Goal: Task Accomplishment & Management: Manage account settings

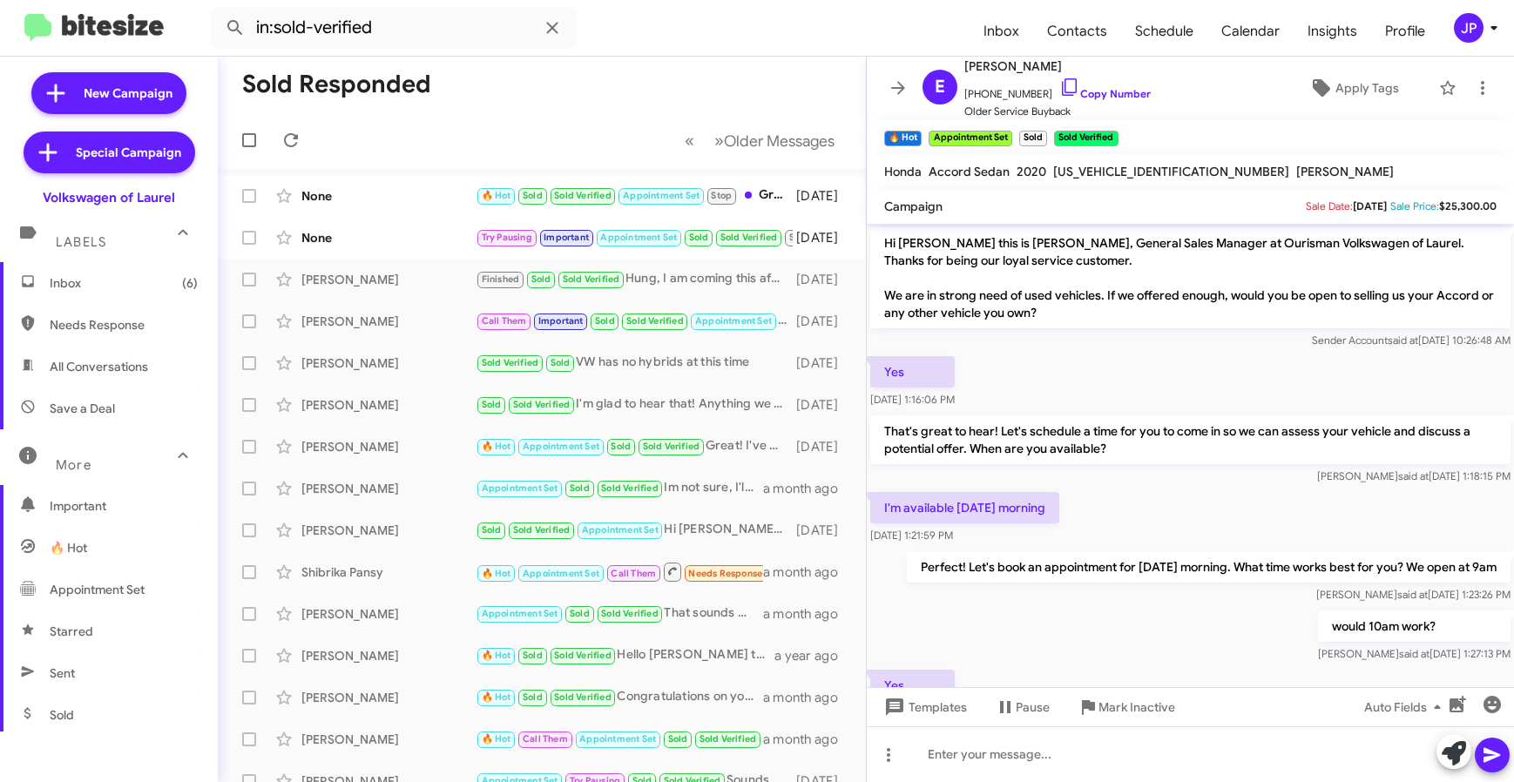
scroll to position [353, 0]
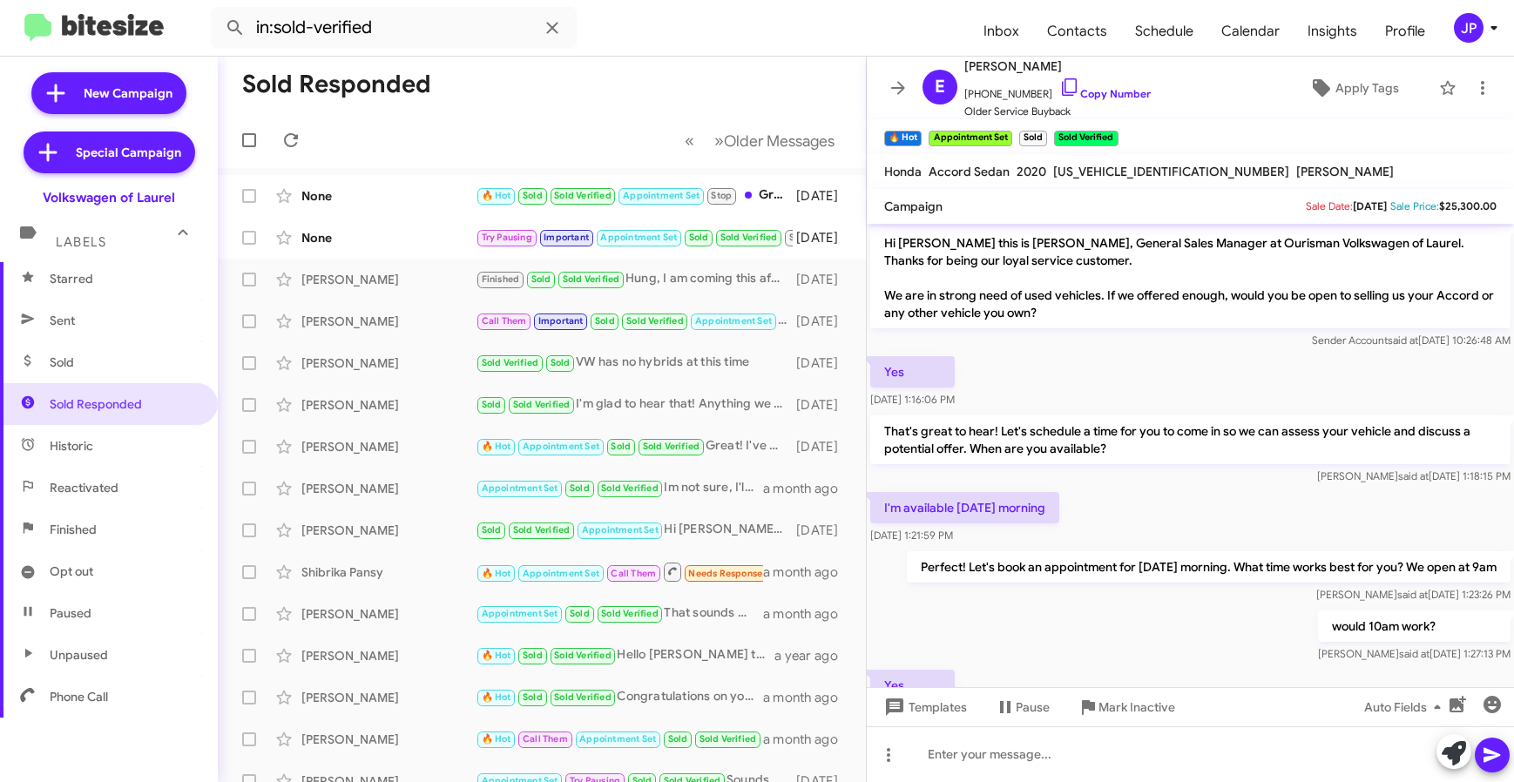
click at [1481, 27] on div "JP" at bounding box center [1469, 28] width 30 height 30
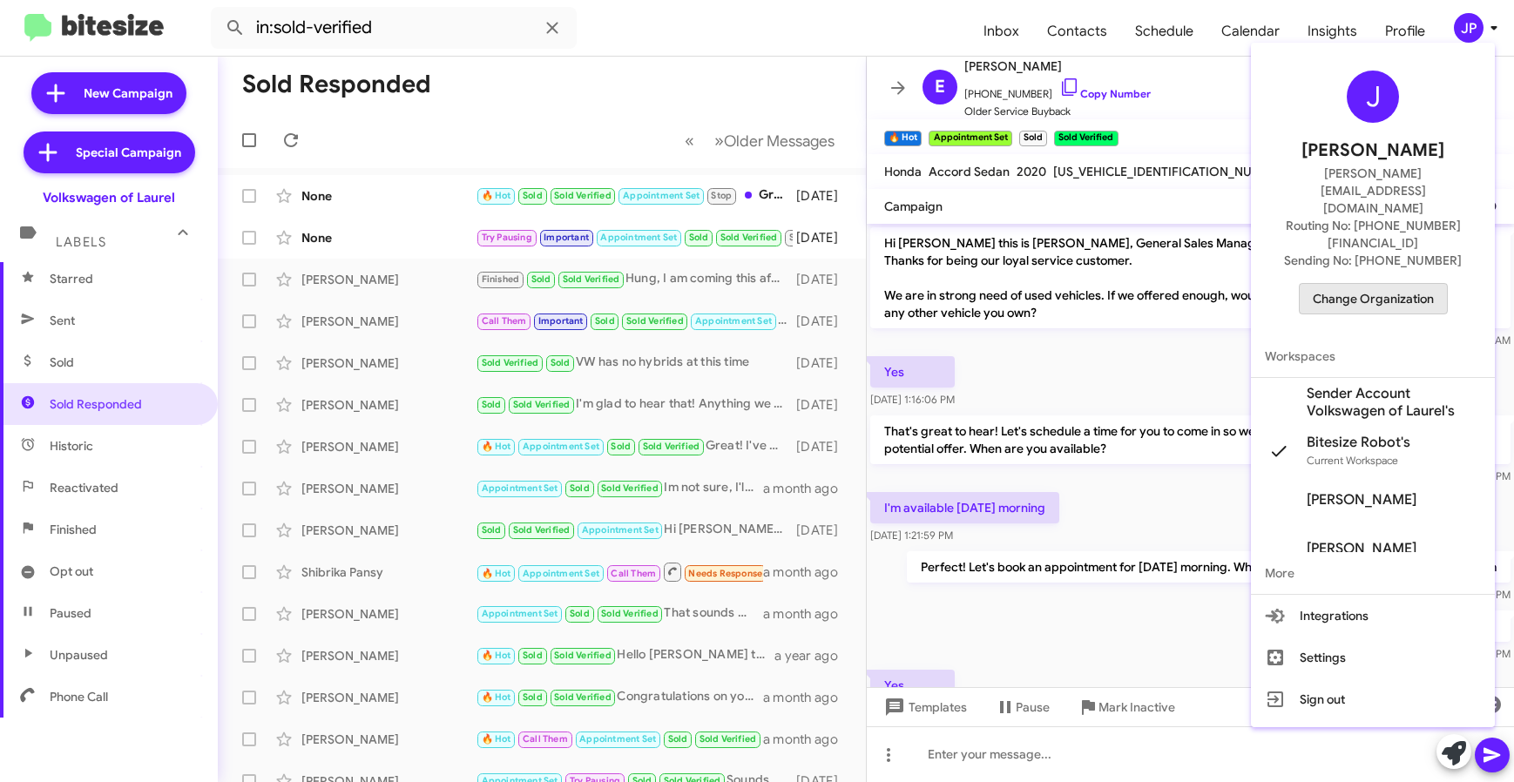
click at [1406, 284] on span "Change Organization" at bounding box center [1373, 299] width 121 height 30
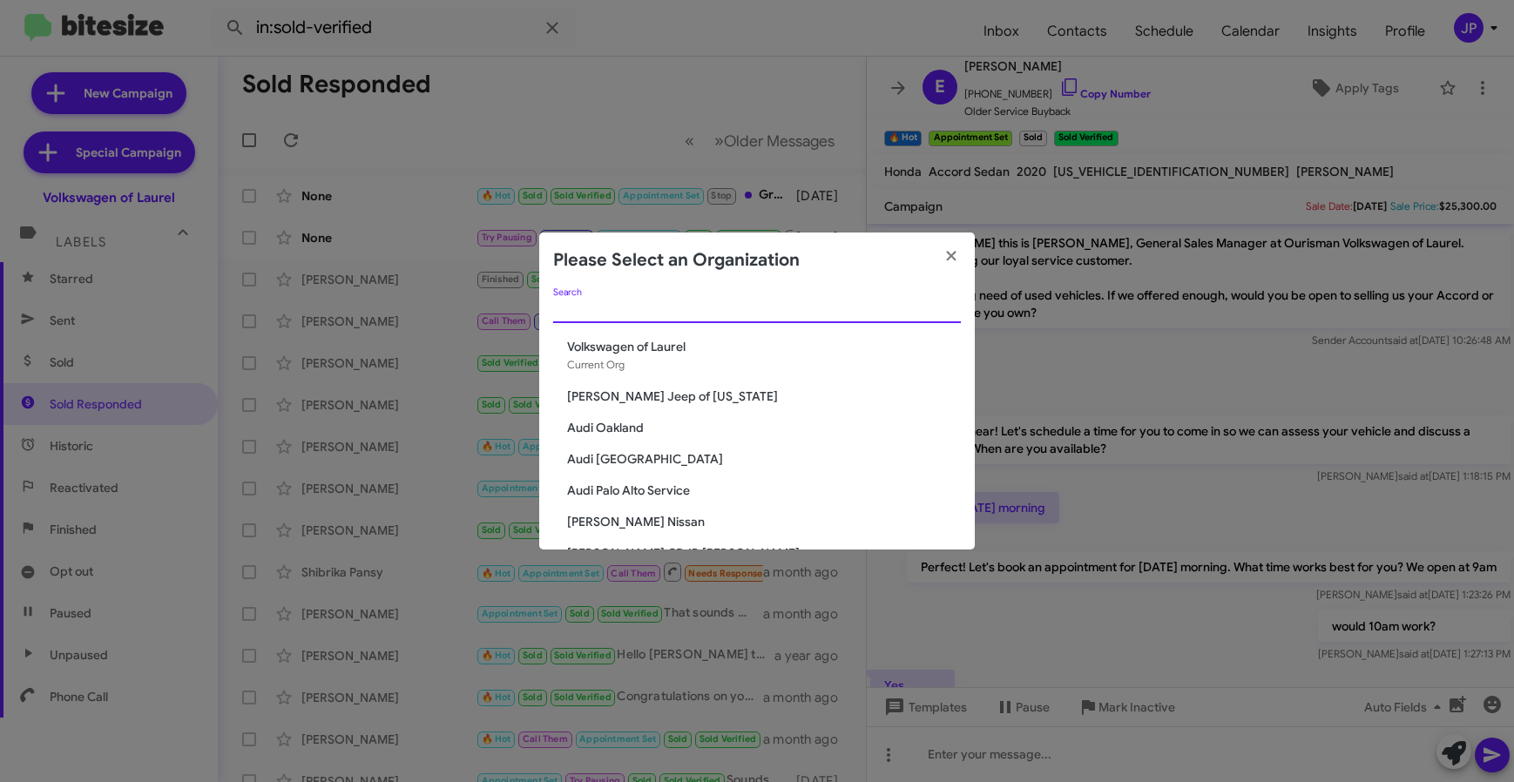
click at [816, 306] on input "Search" at bounding box center [757, 310] width 408 height 14
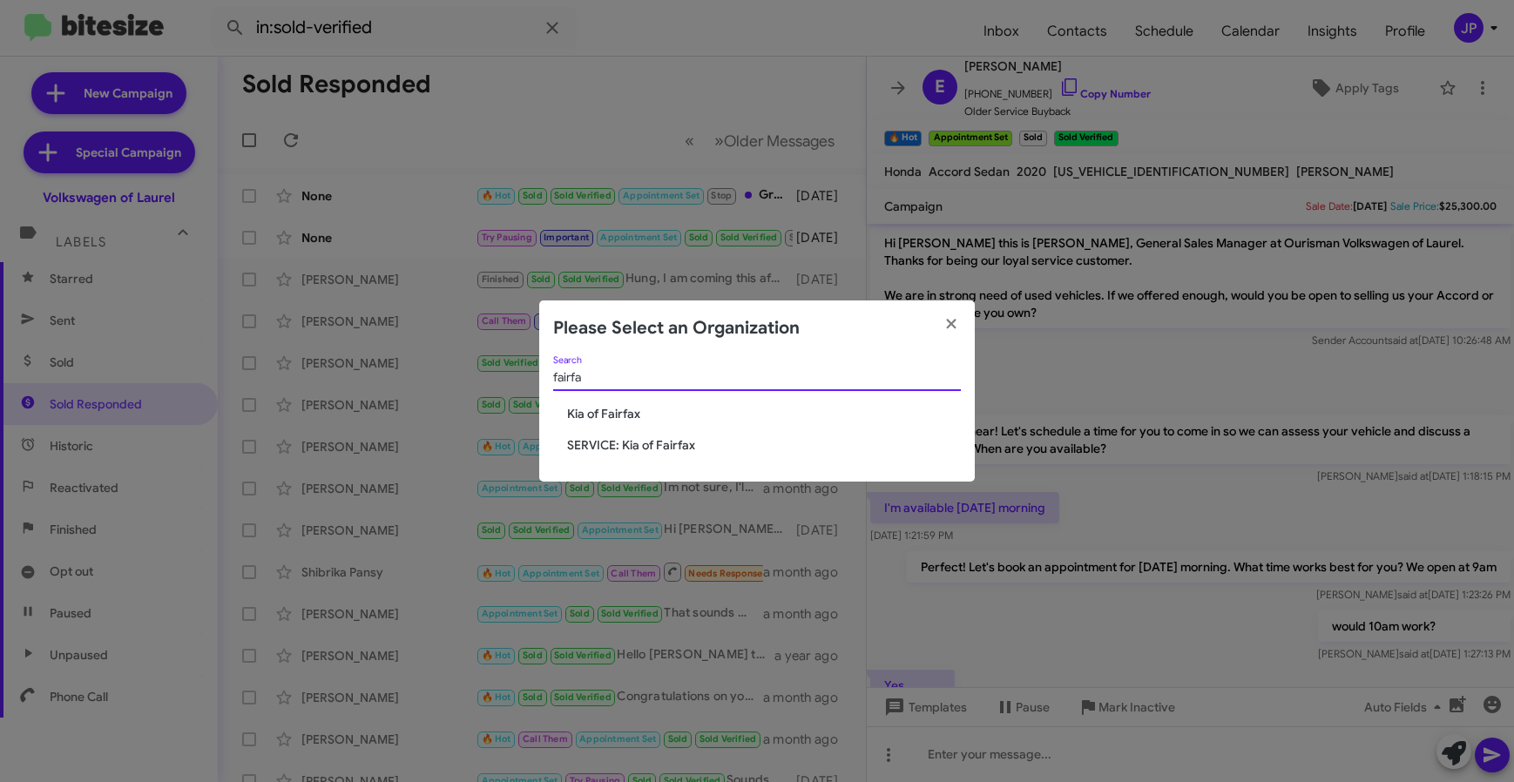
type input "fairfa"
click at [593, 421] on span "Kia of Fairfax" at bounding box center [764, 413] width 394 height 17
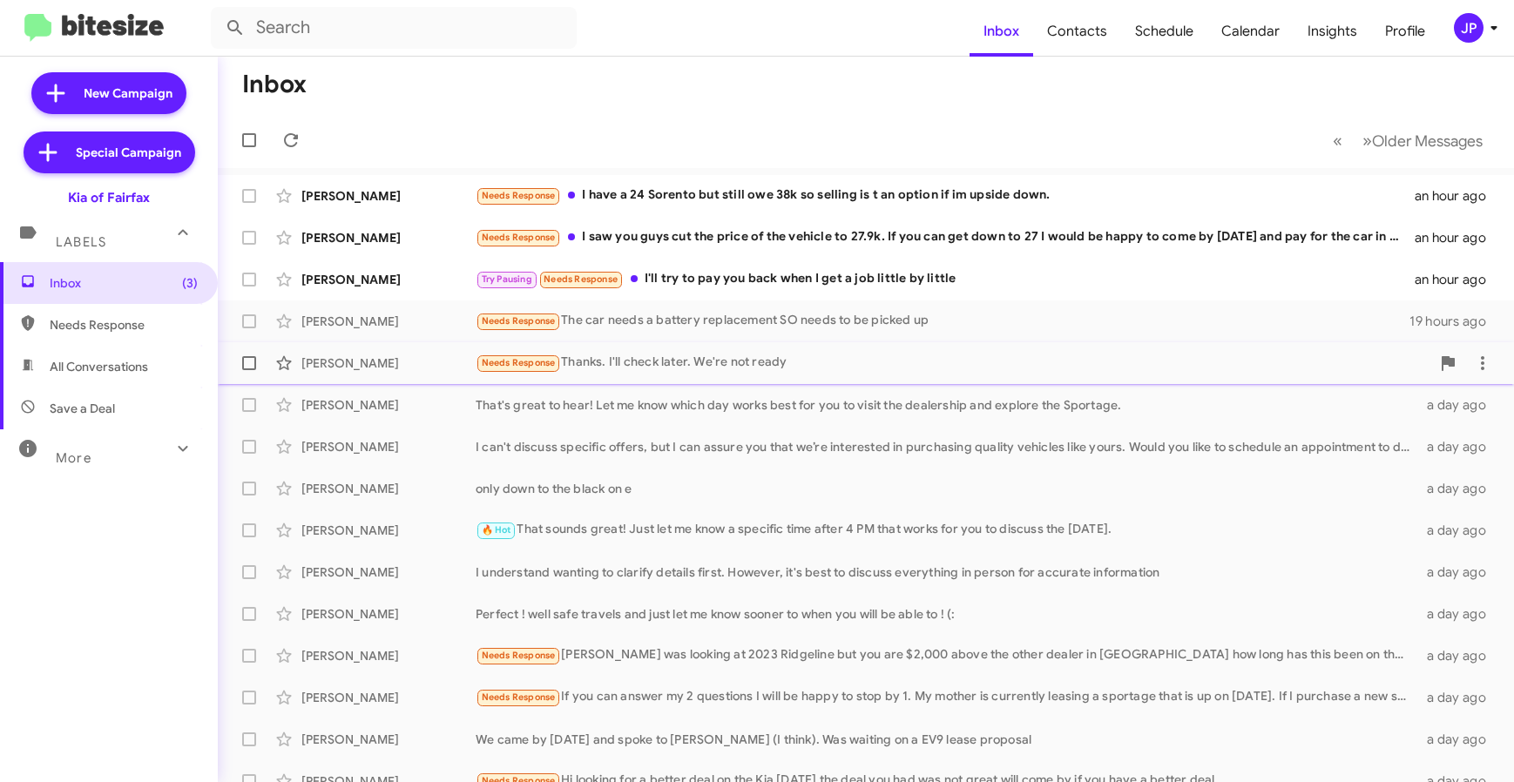
drag, startPoint x: 804, startPoint y: 394, endPoint x: 806, endPoint y: 380, distance: 14.2
click at [805, 391] on div "[PERSON_NAME] That's great to hear! Let me know which day works best for you to…" at bounding box center [866, 405] width 1268 height 35
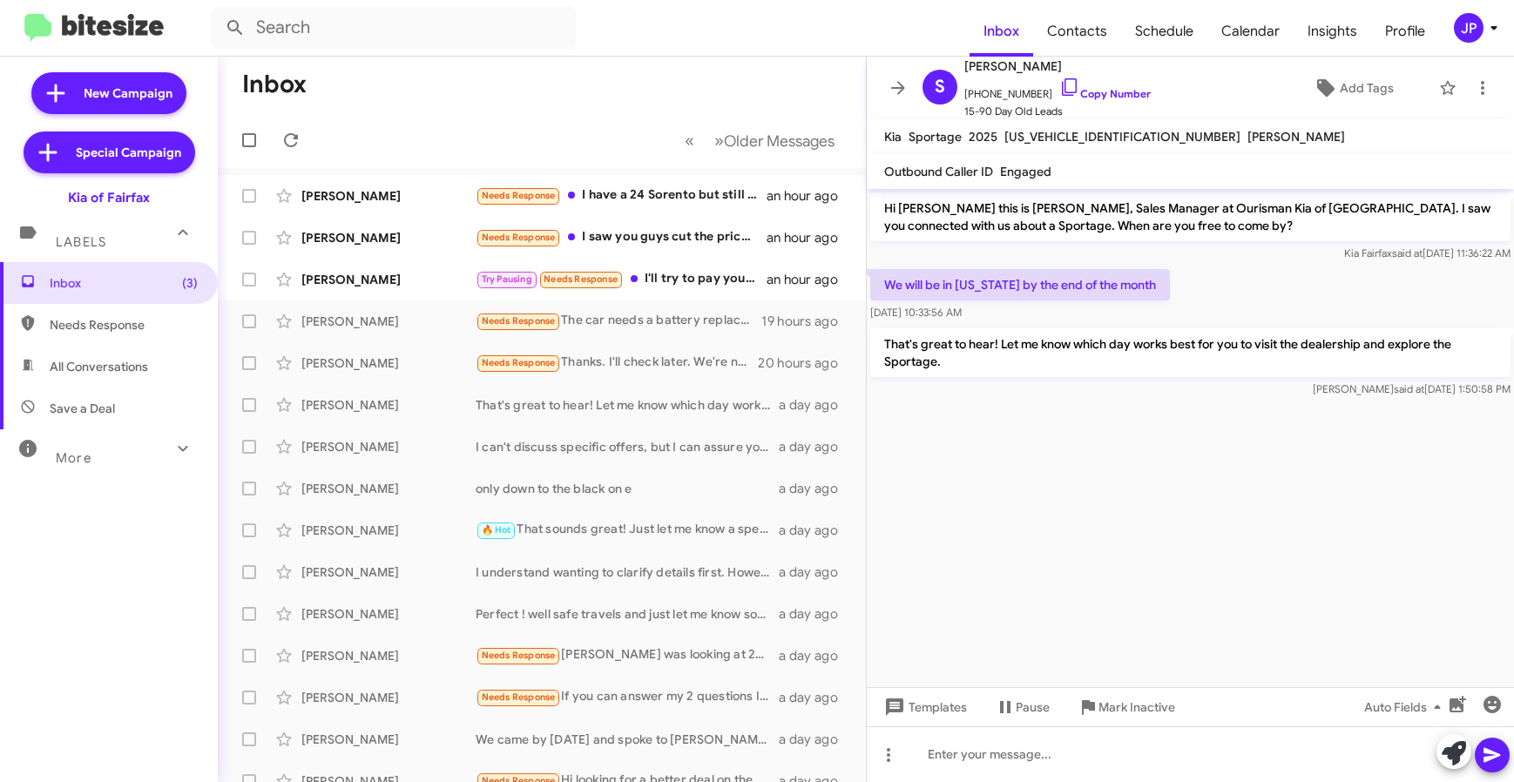
click at [1481, 23] on div "JP" at bounding box center [1469, 28] width 30 height 30
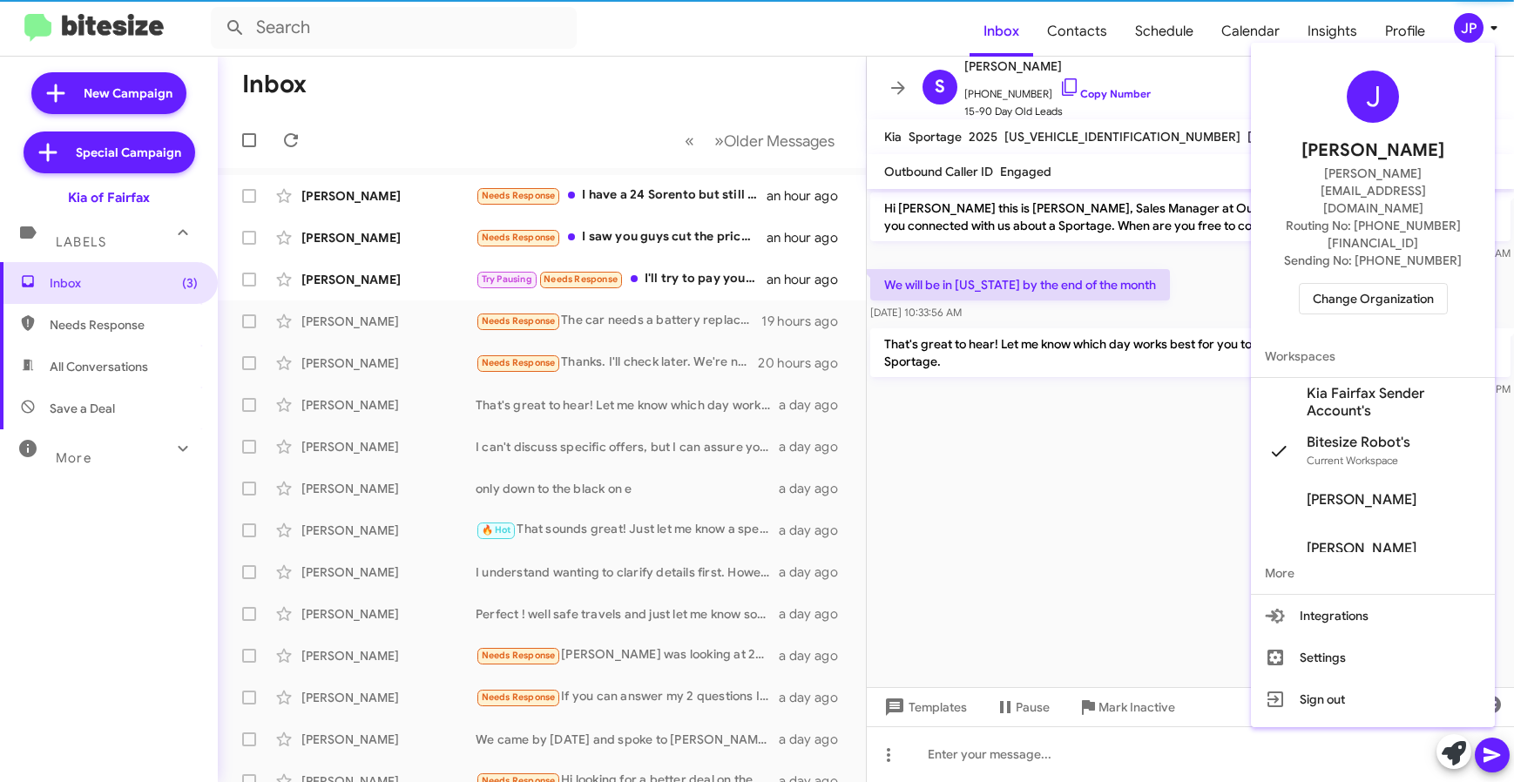
click at [1368, 262] on div "J [PERSON_NAME] [PERSON_NAME][EMAIL_ADDRESS][DOMAIN_NAME] Routing No: [PHONE_NU…" at bounding box center [1373, 193] width 244 height 286
click at [1373, 284] on span "Change Organization" at bounding box center [1373, 299] width 121 height 30
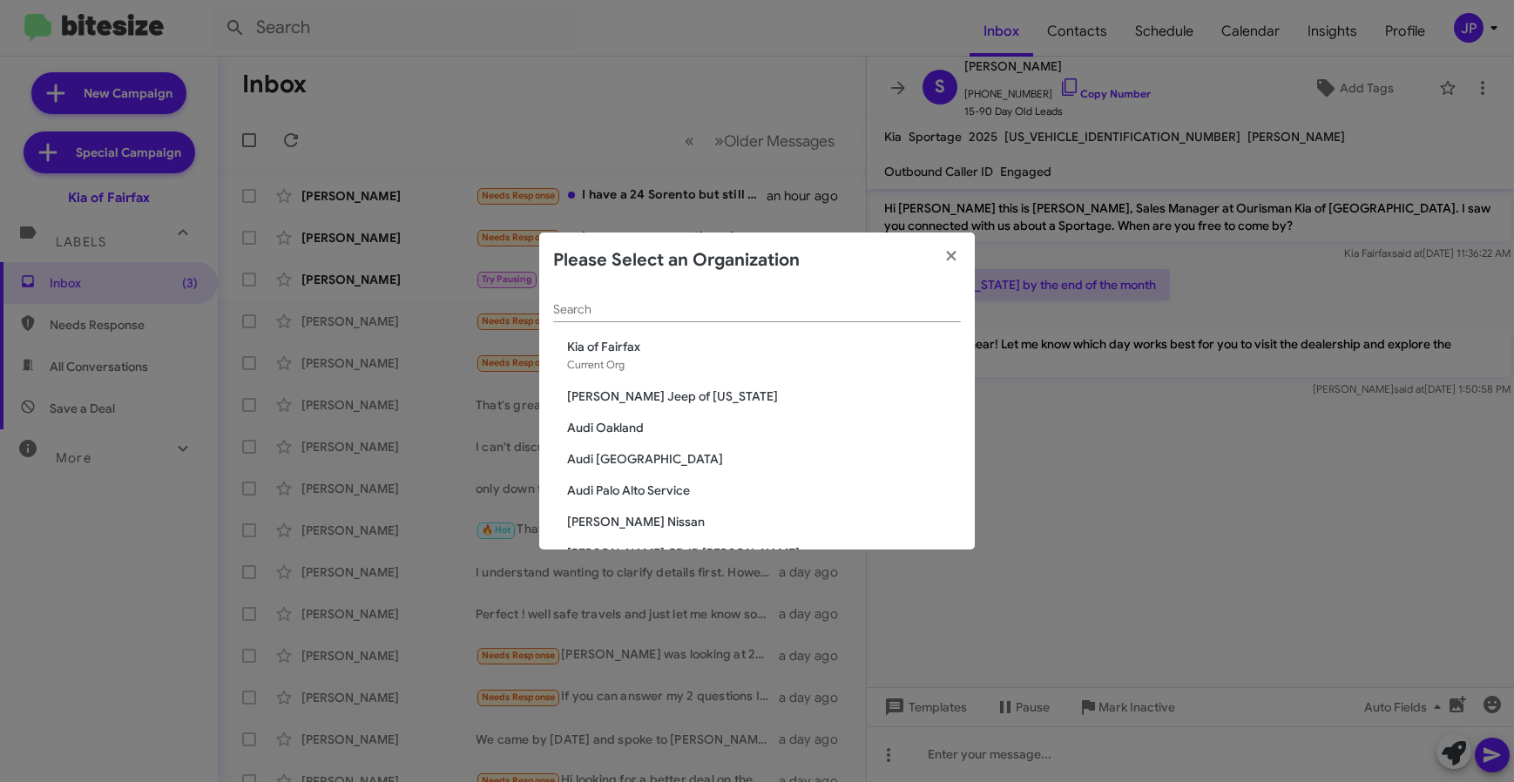
click at [681, 315] on input "Search" at bounding box center [757, 310] width 408 height 14
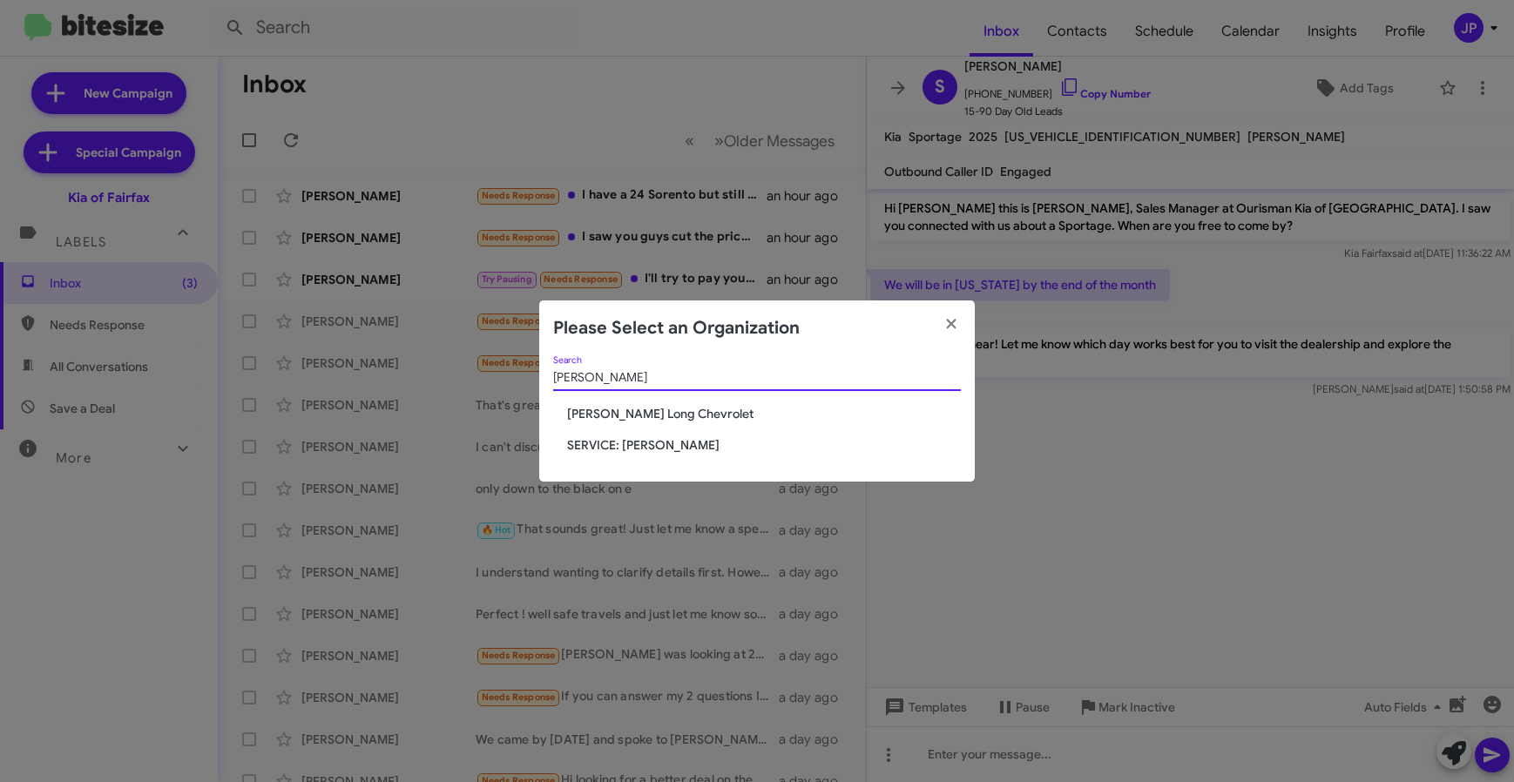
type input "[PERSON_NAME]"
click at [659, 447] on span "SERVICE: [PERSON_NAME]" at bounding box center [764, 444] width 394 height 17
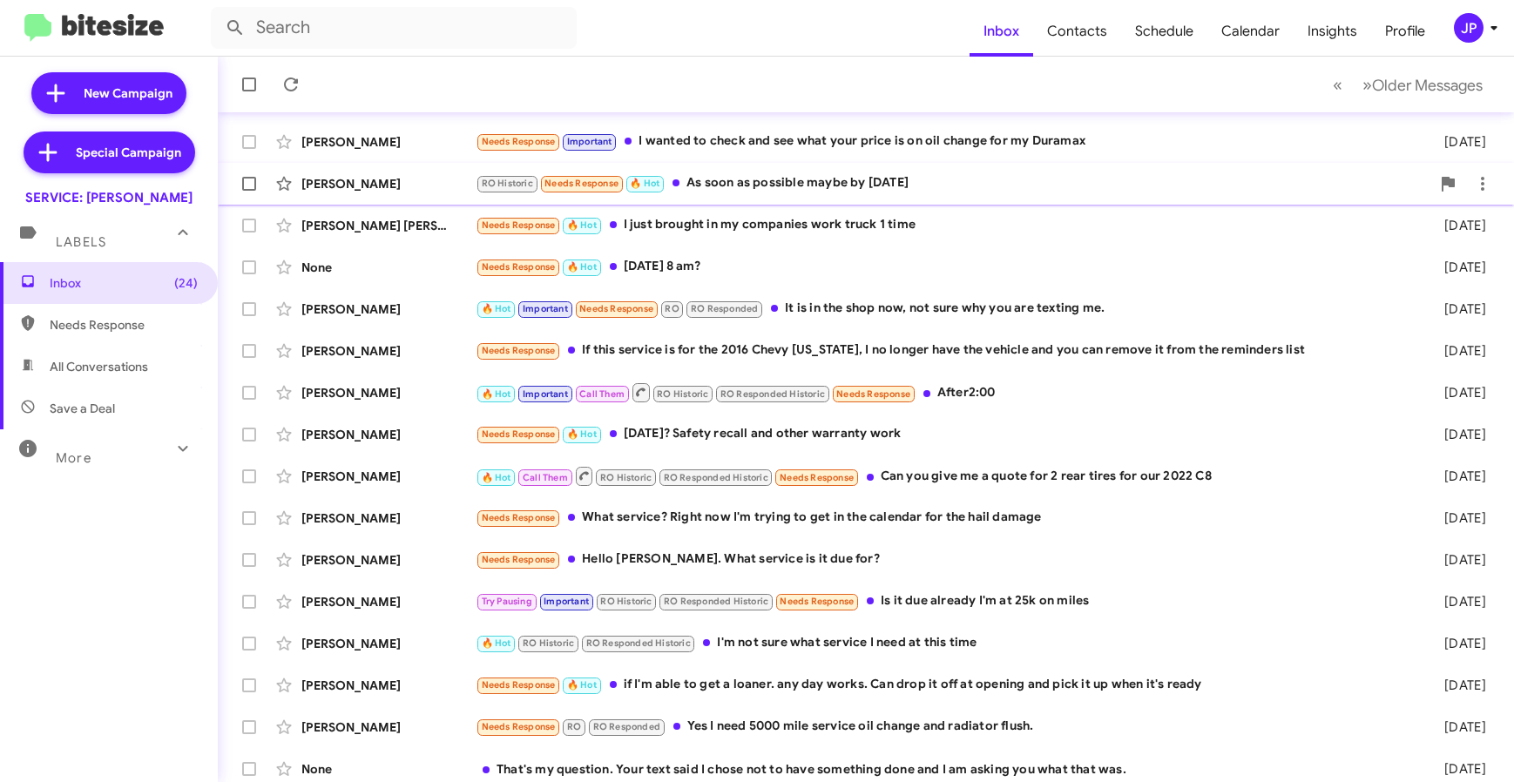
scroll to position [229, 0]
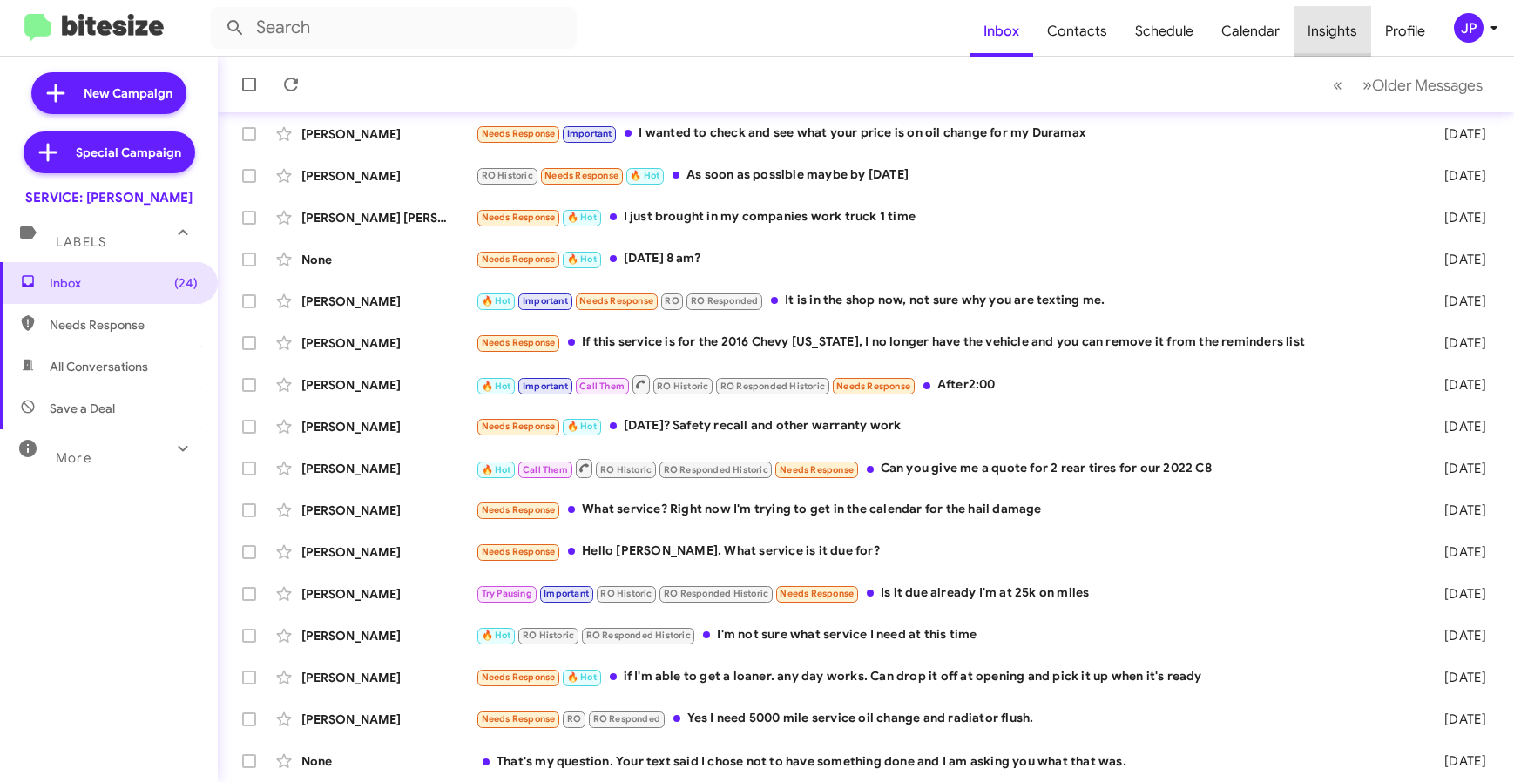
click at [1346, 47] on span "Insights" at bounding box center [1332, 31] width 78 height 51
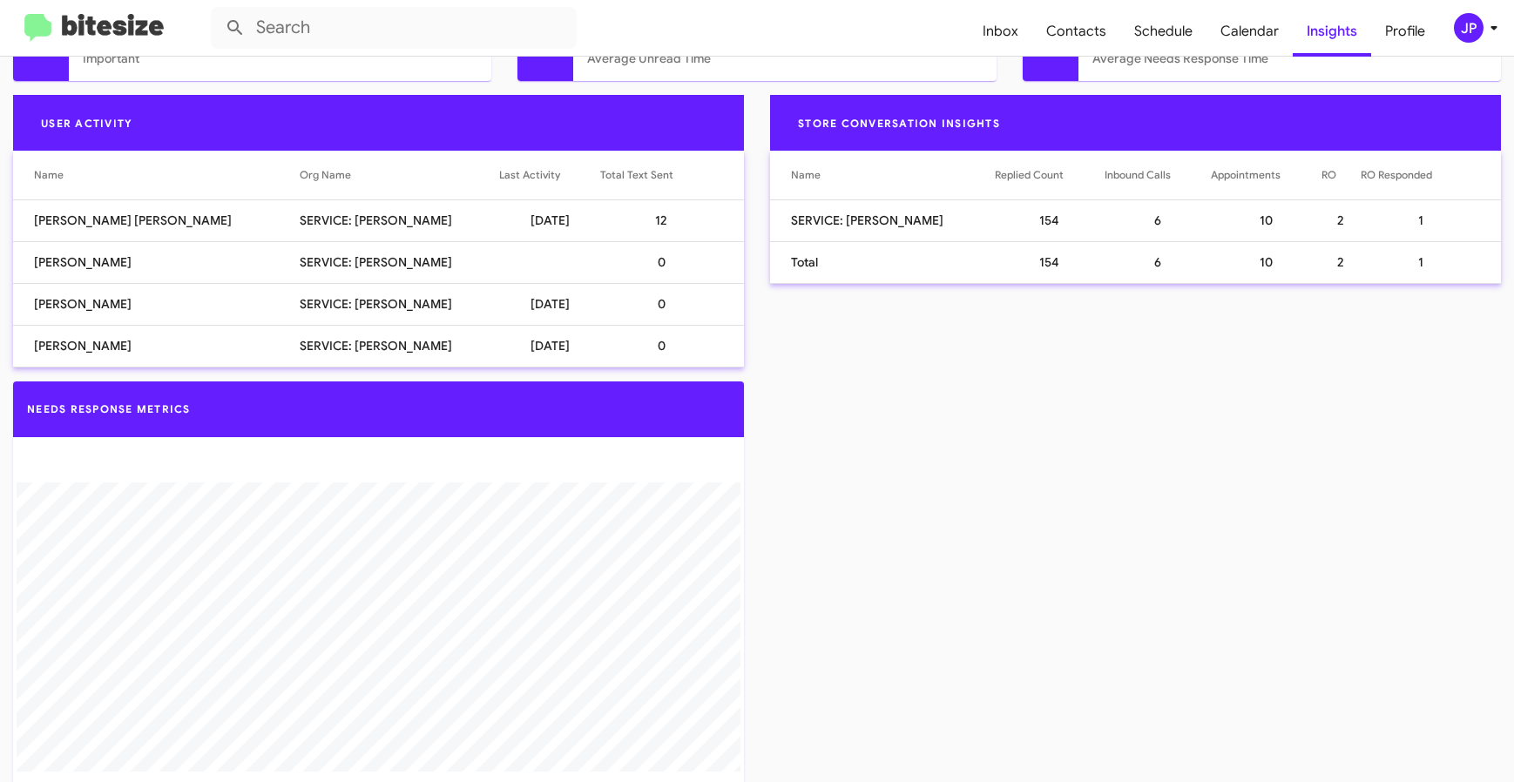
scroll to position [708, 0]
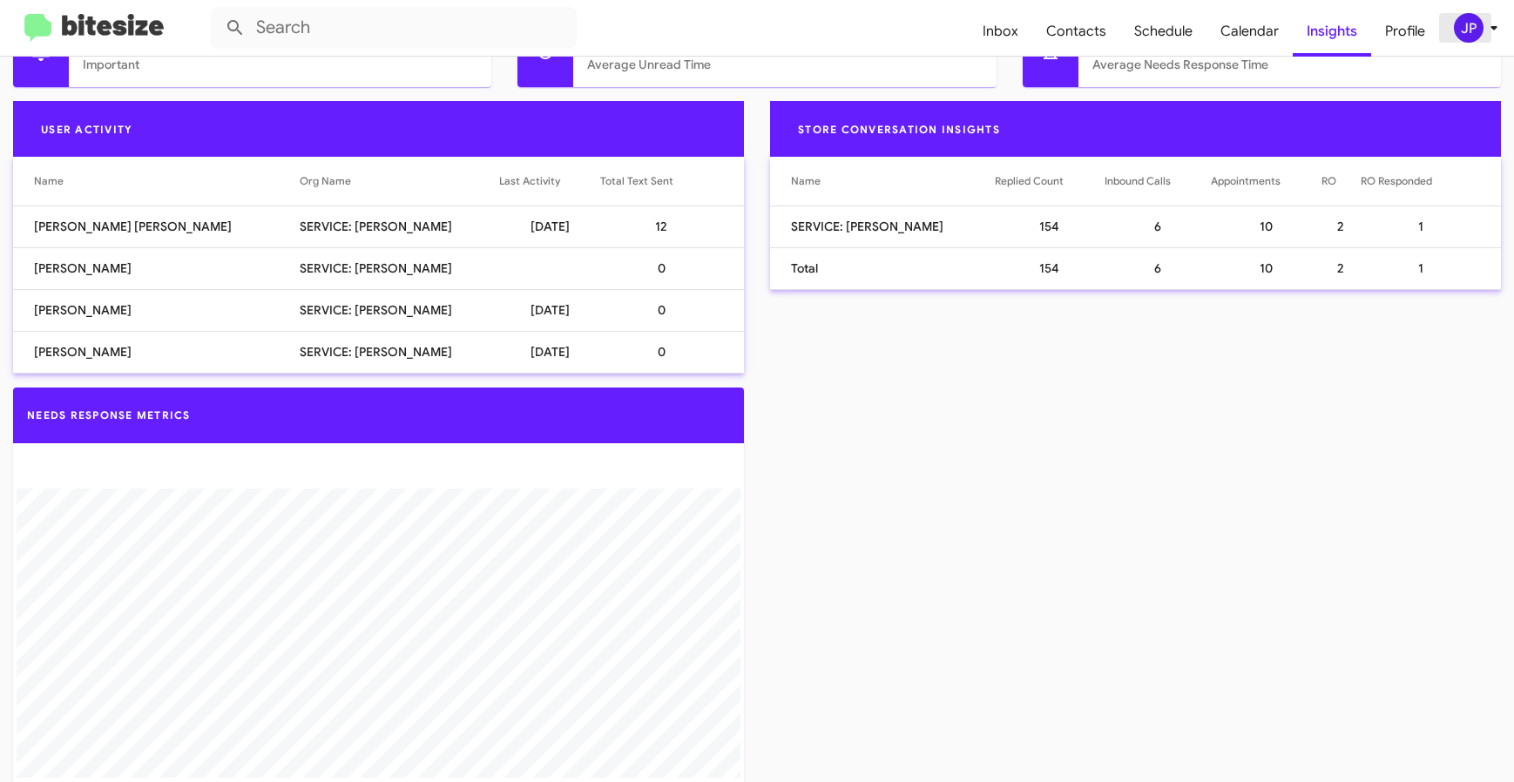
click at [1448, 26] on button "JP" at bounding box center [1467, 28] width 56 height 30
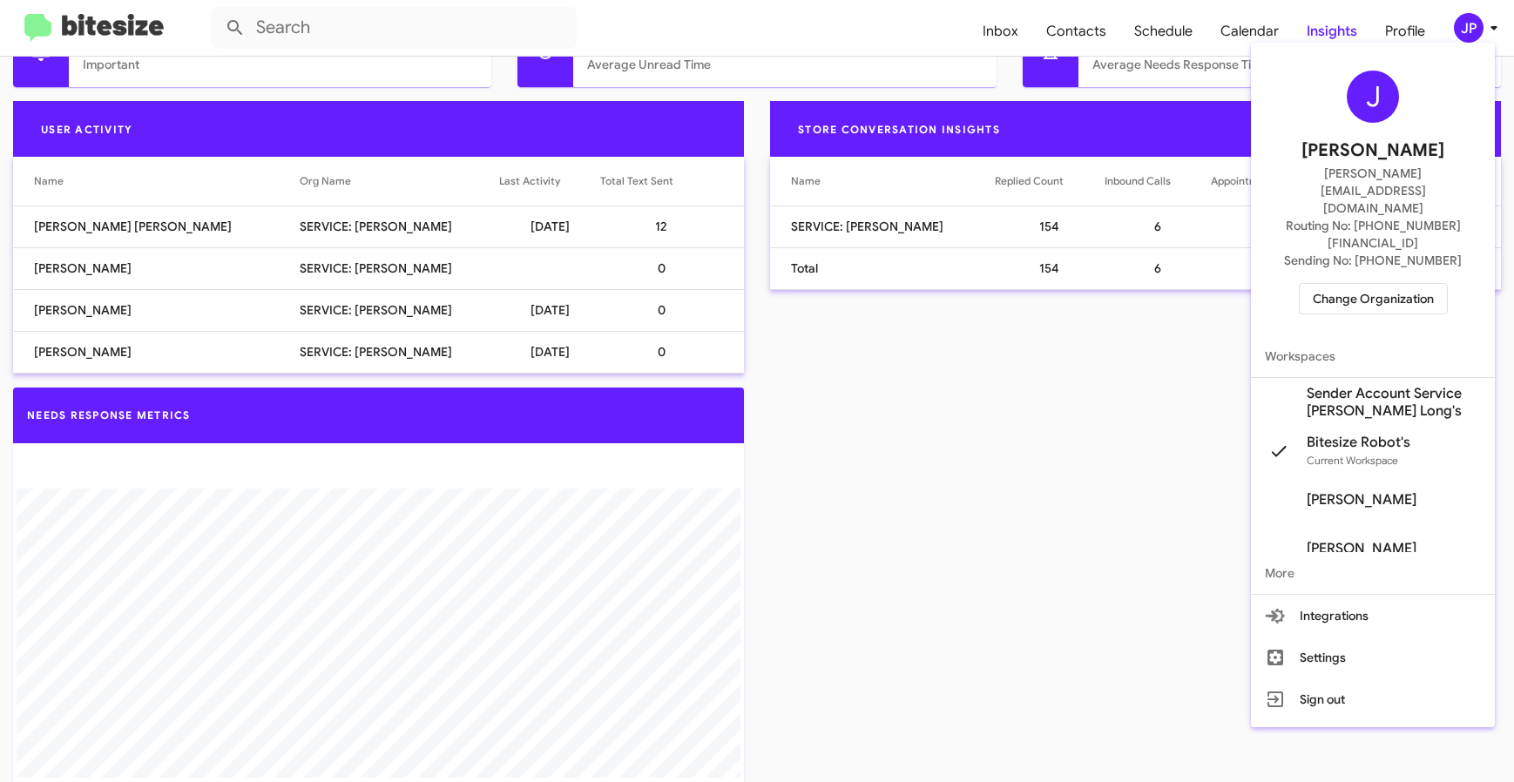
click at [1359, 637] on button "Settings" at bounding box center [1373, 658] width 244 height 42
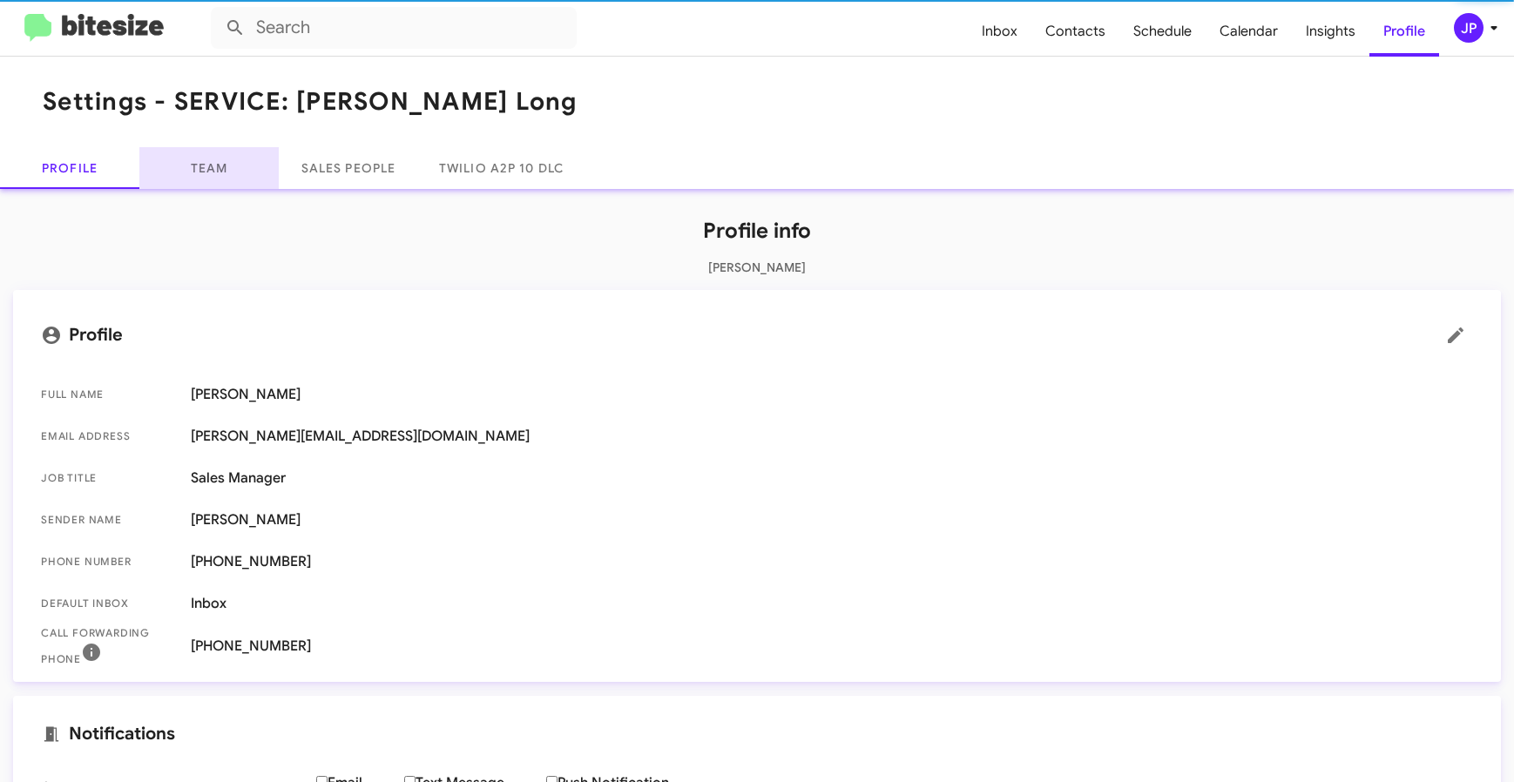
click at [198, 188] on link "Team" at bounding box center [208, 168] width 139 height 42
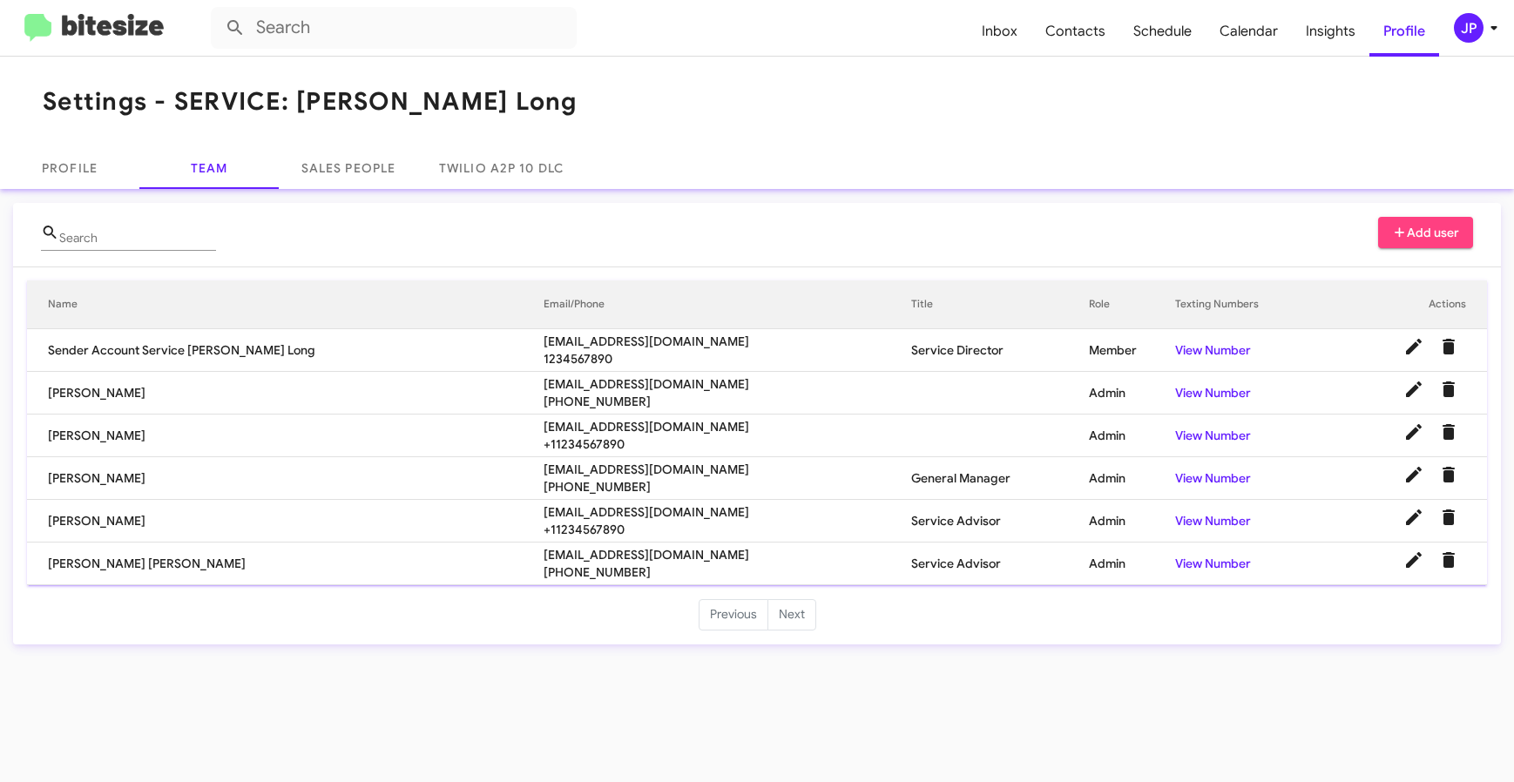
click at [429, 563] on td "Griselda Gomez Lara" at bounding box center [285, 564] width 516 height 43
click at [64, 30] on img at bounding box center [93, 28] width 139 height 29
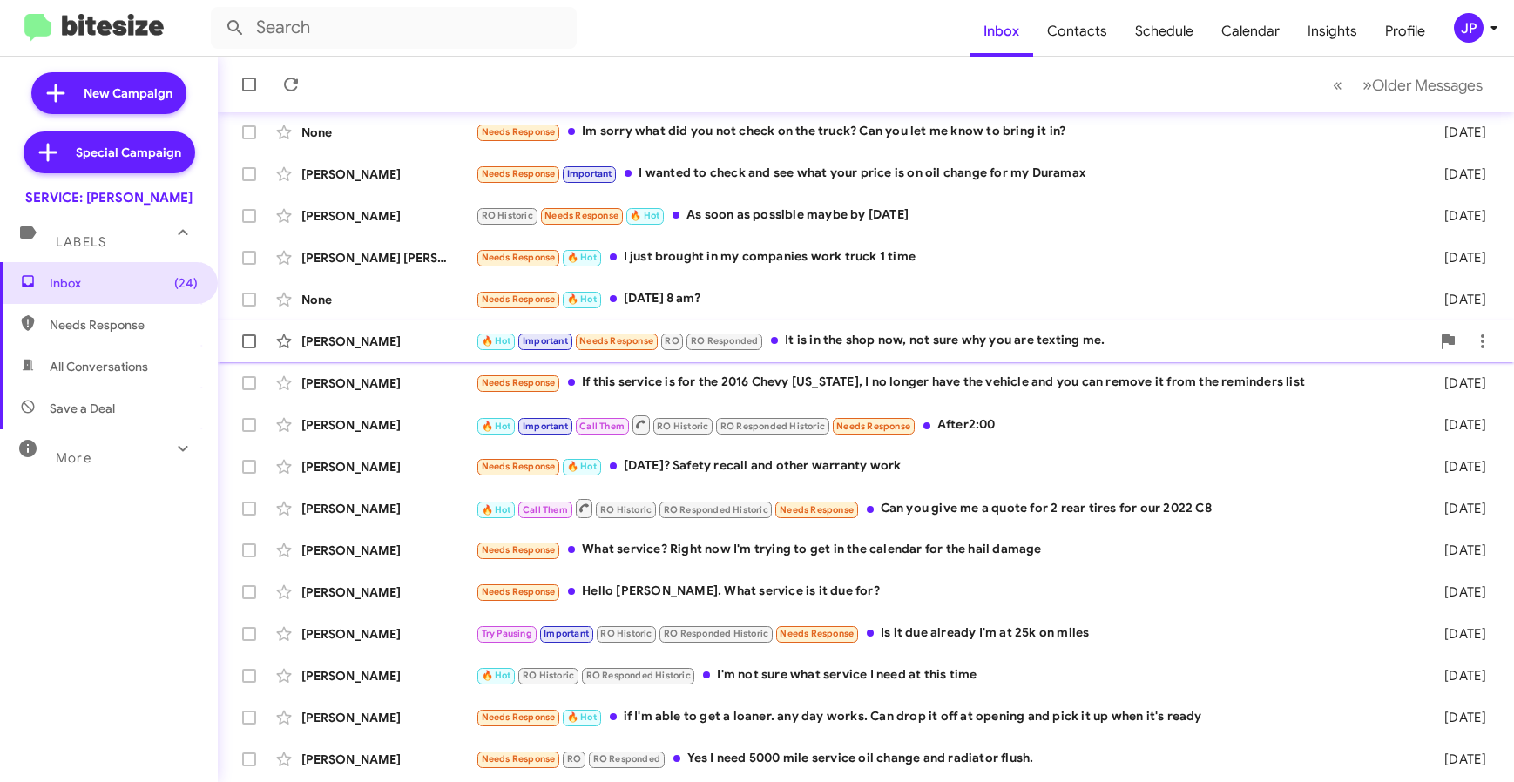
scroll to position [229, 0]
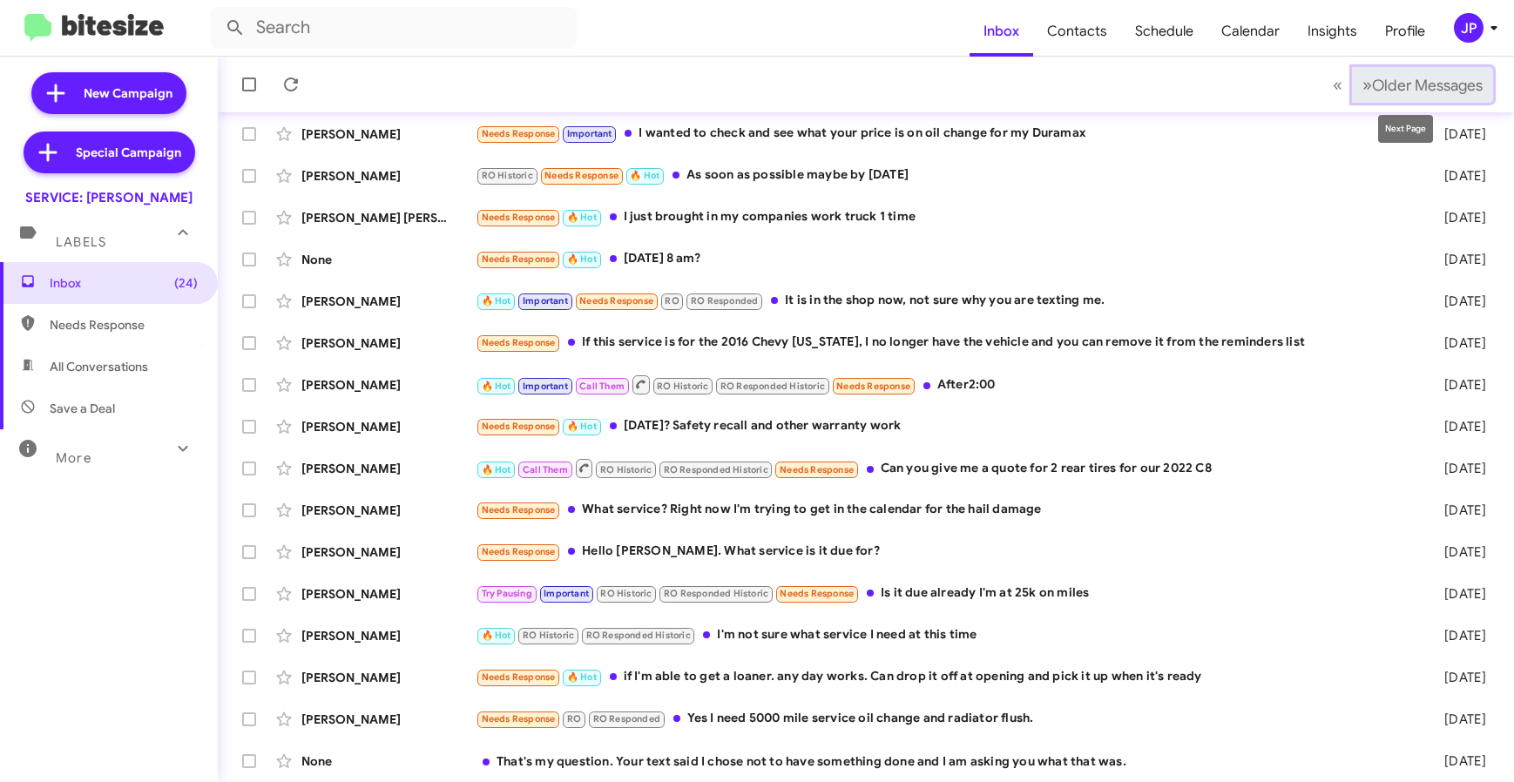
click at [1389, 96] on button "» Next Older Messages" at bounding box center [1422, 85] width 141 height 36
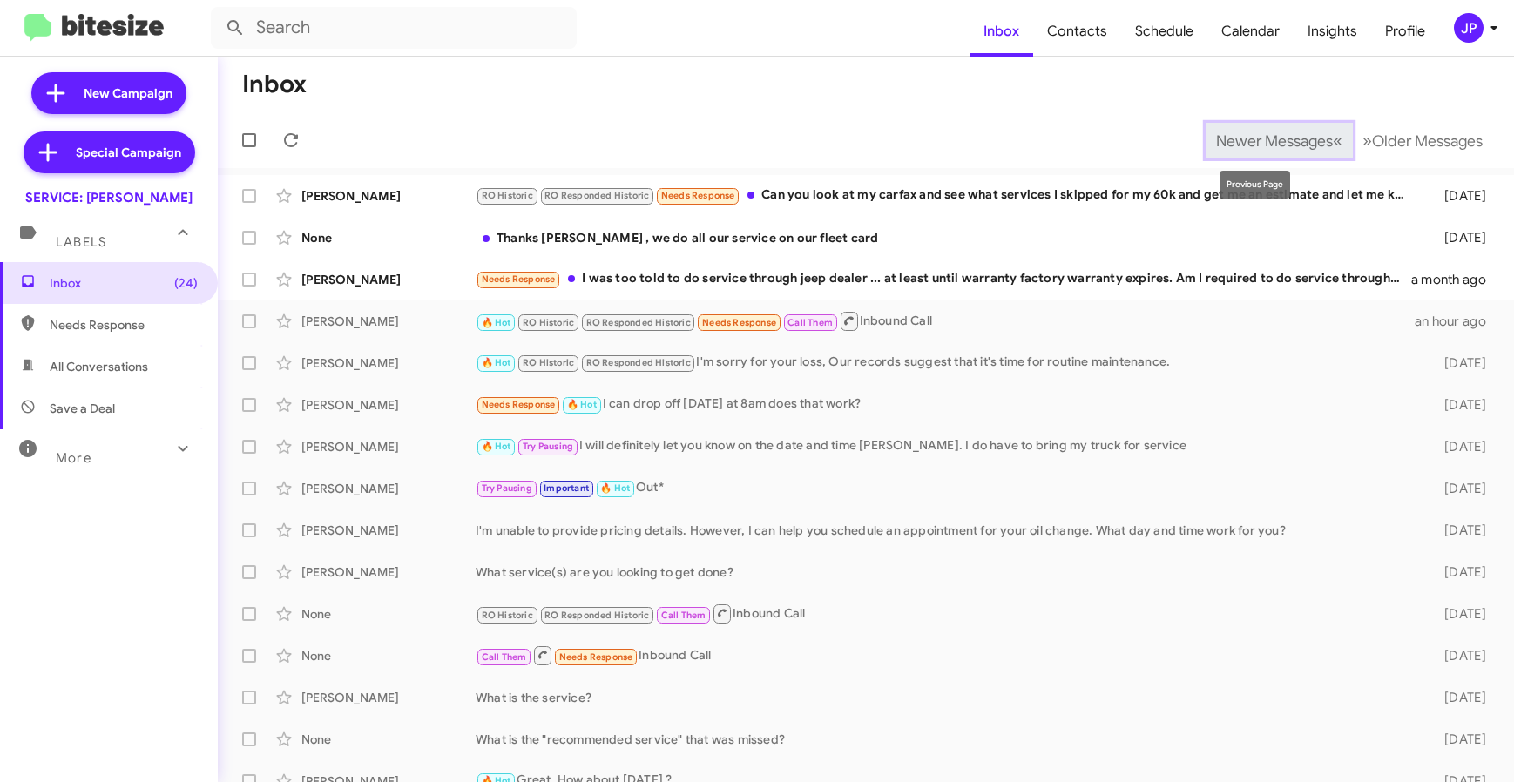
click at [1216, 142] on span "Newer Messages" at bounding box center [1274, 141] width 117 height 19
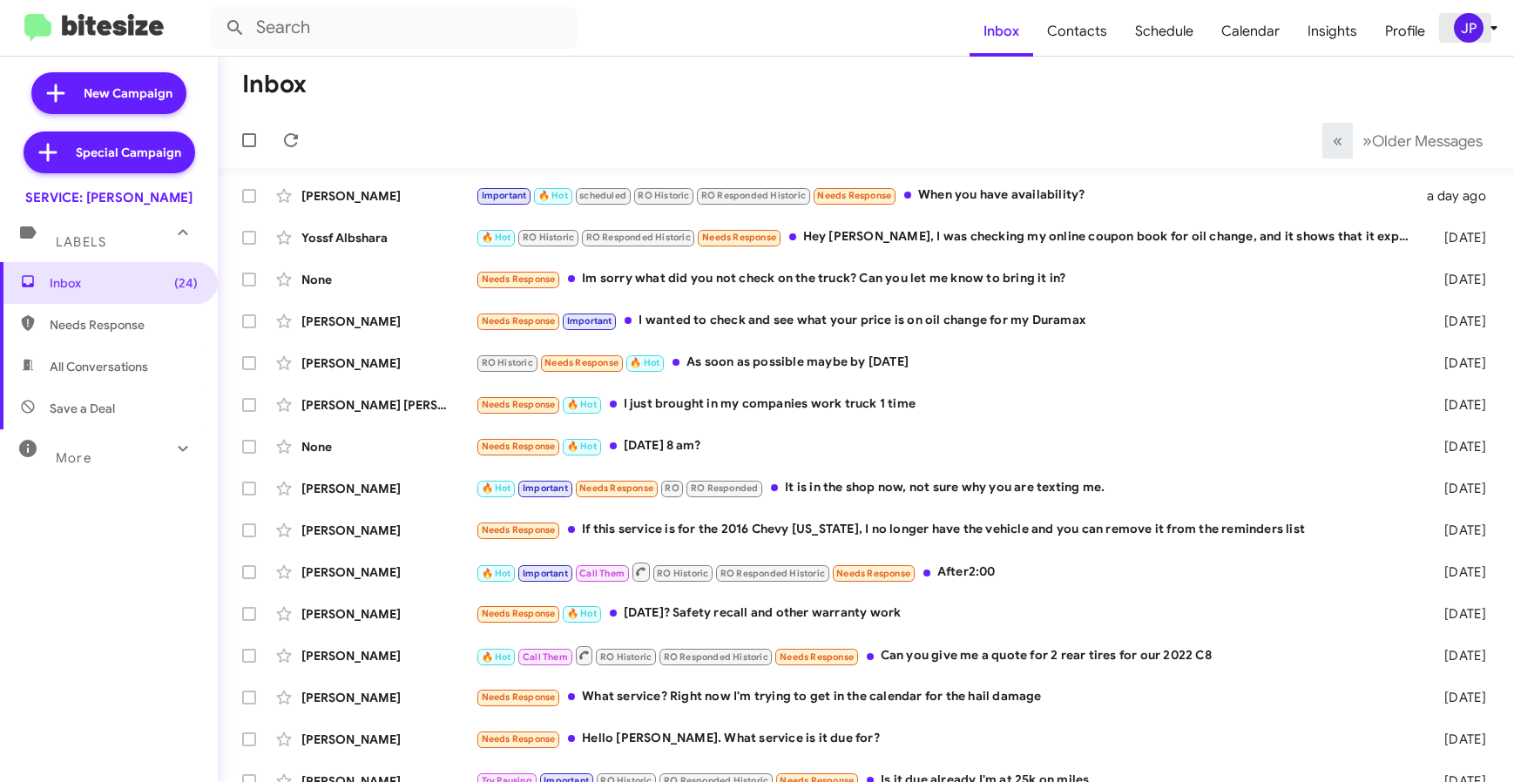
click at [1467, 45] on mat-toolbar "Inbox Contacts Schedule Calendar Insights Profile JP" at bounding box center [757, 28] width 1514 height 56
click at [1473, 35] on div "JP" at bounding box center [1469, 28] width 30 height 30
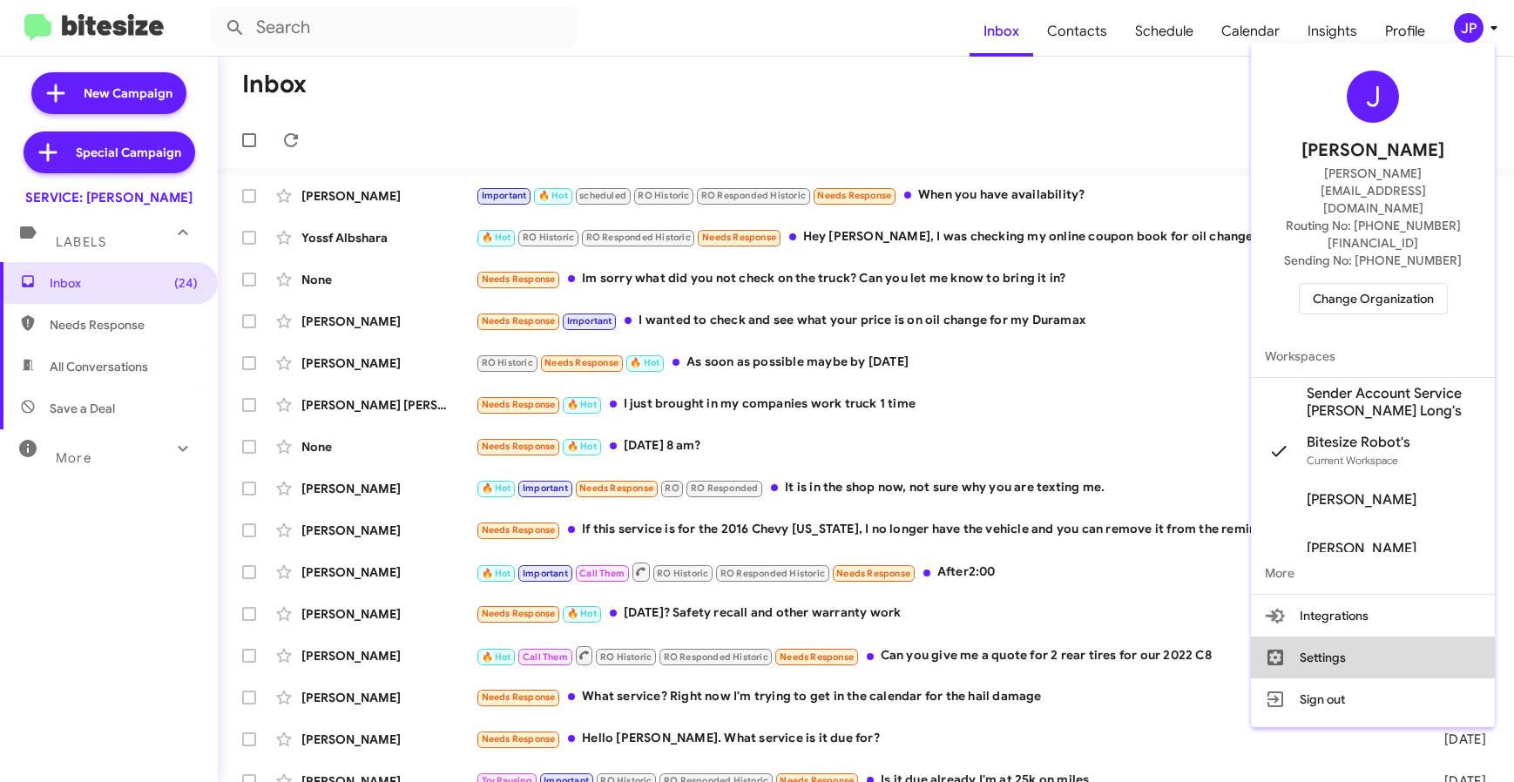
click at [1360, 637] on button "Settings" at bounding box center [1373, 658] width 244 height 42
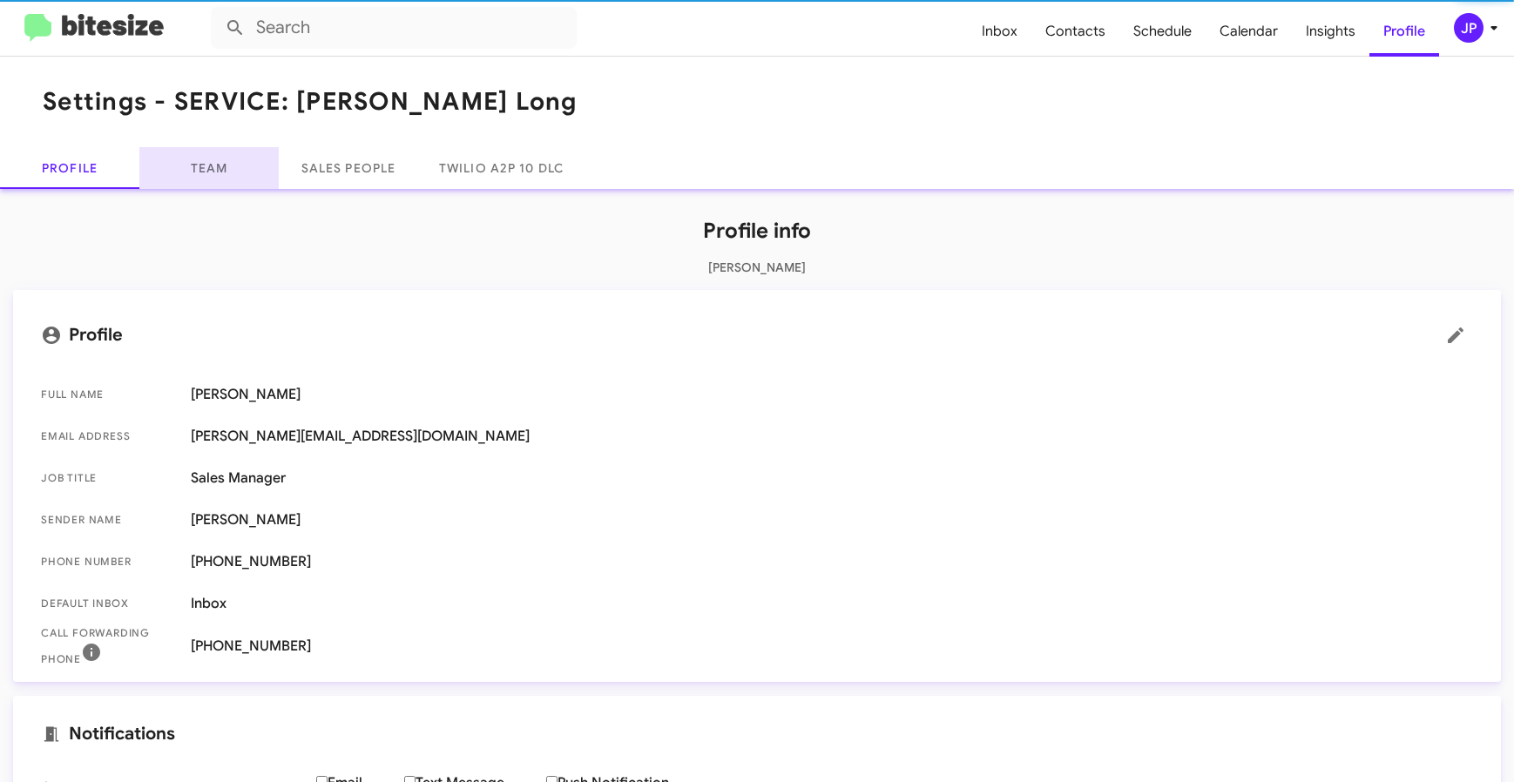
click at [201, 178] on link "Team" at bounding box center [208, 168] width 139 height 42
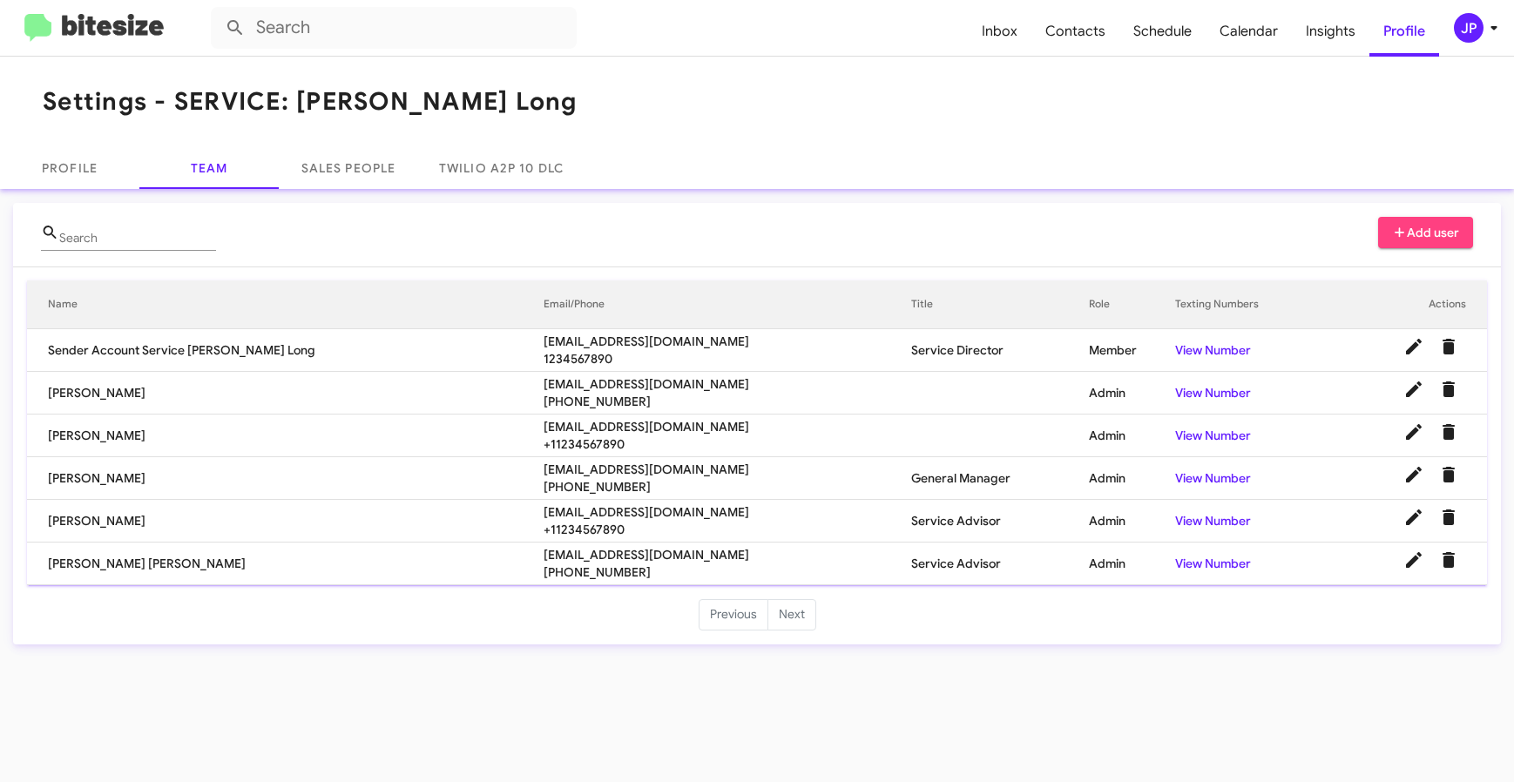
click at [543, 559] on span "ggomezlara@phillong.com" at bounding box center [727, 554] width 368 height 17
click at [543, 560] on span "ggomezlara@phillong.com" at bounding box center [727, 554] width 368 height 17
click at [543, 557] on span "ggomezlara@phillong.com" at bounding box center [727, 554] width 368 height 17
click at [543, 556] on span "ggomezlara@phillong.com" at bounding box center [727, 554] width 368 height 17
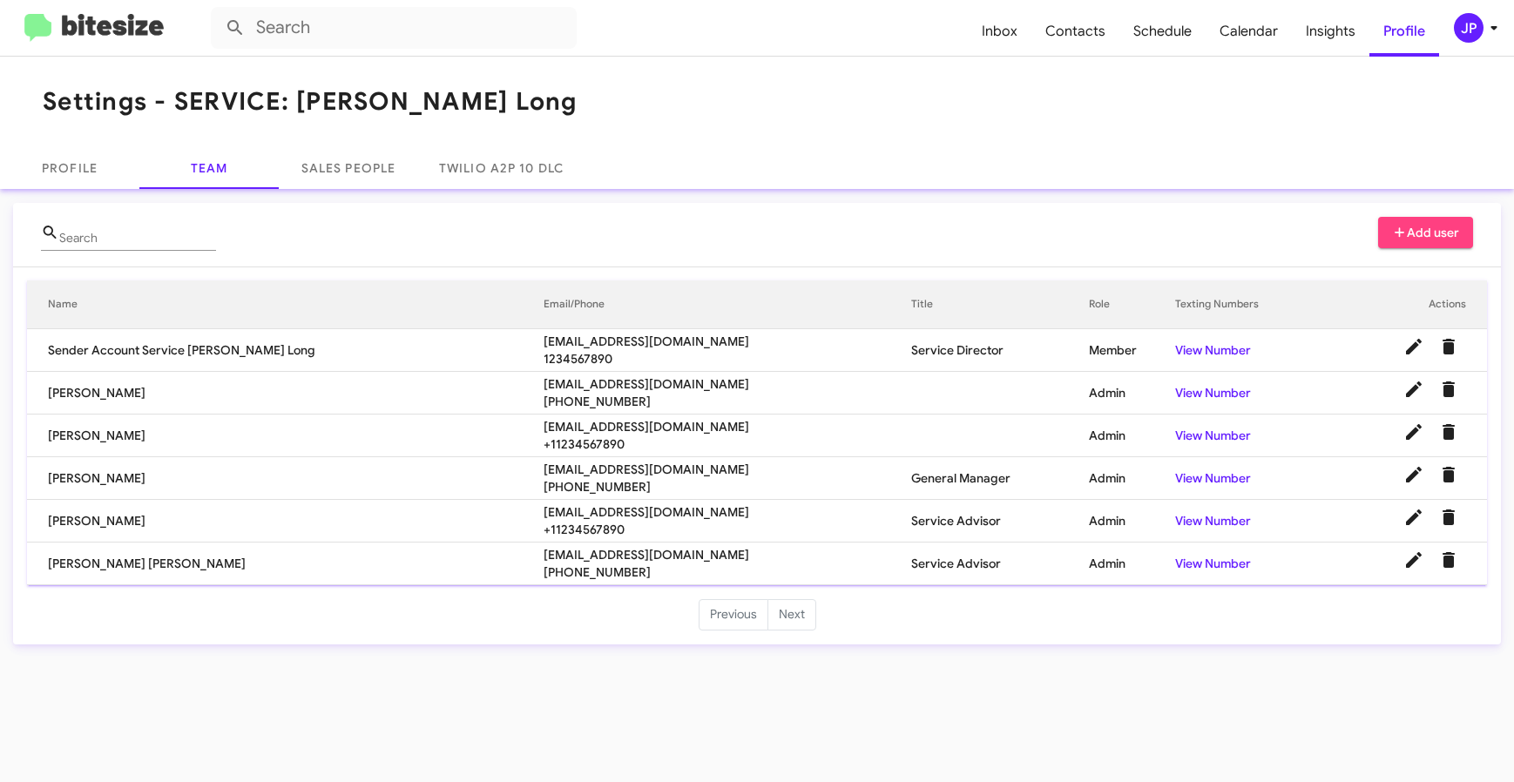
click at [543, 555] on span "ggomezlara@phillong.com" at bounding box center [727, 554] width 368 height 17
click at [569, 547] on span "ggomezlara@phillong.com" at bounding box center [727, 554] width 368 height 17
copy span "ggomezlara@phillong.com"
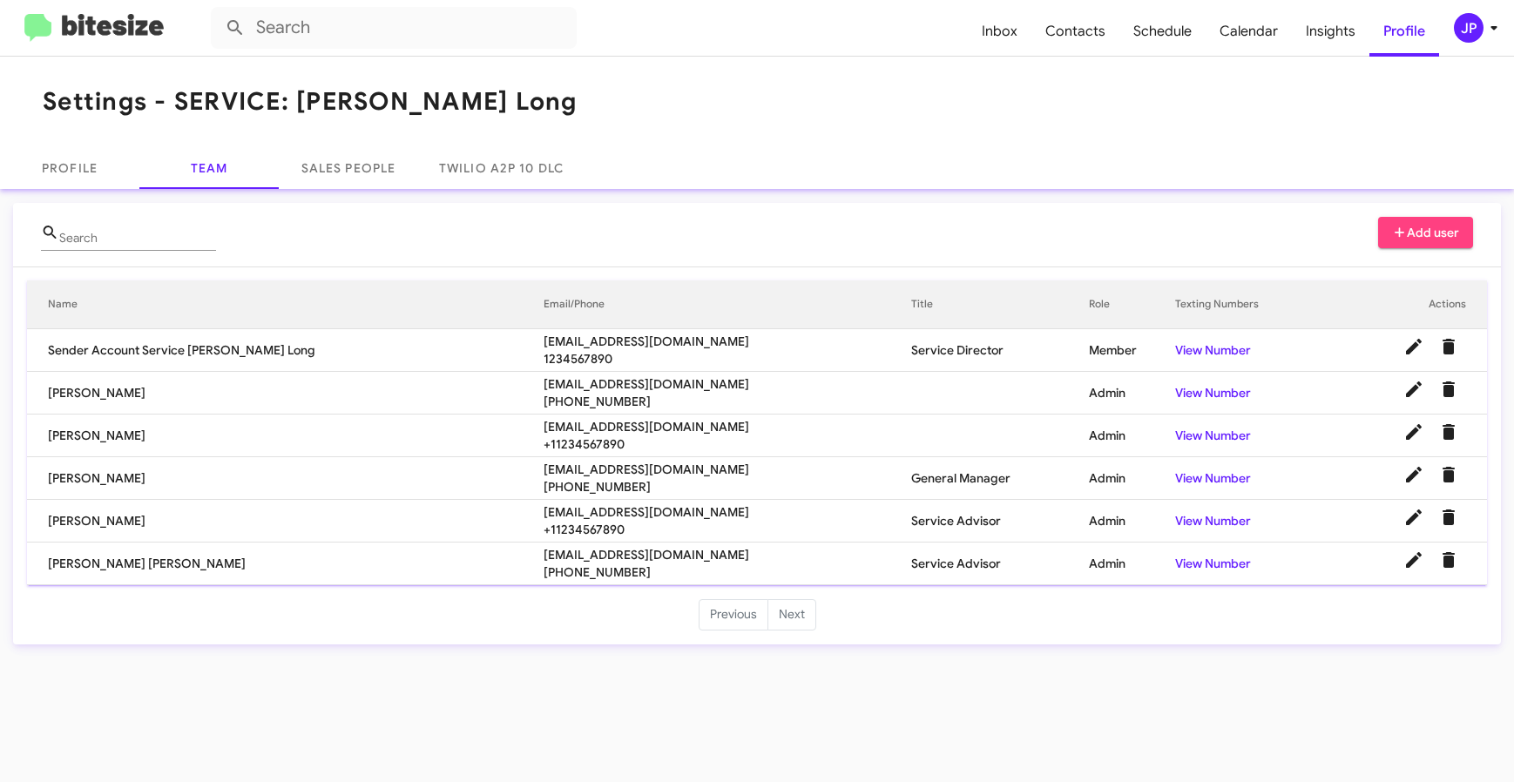
click at [111, 34] on img at bounding box center [93, 28] width 139 height 29
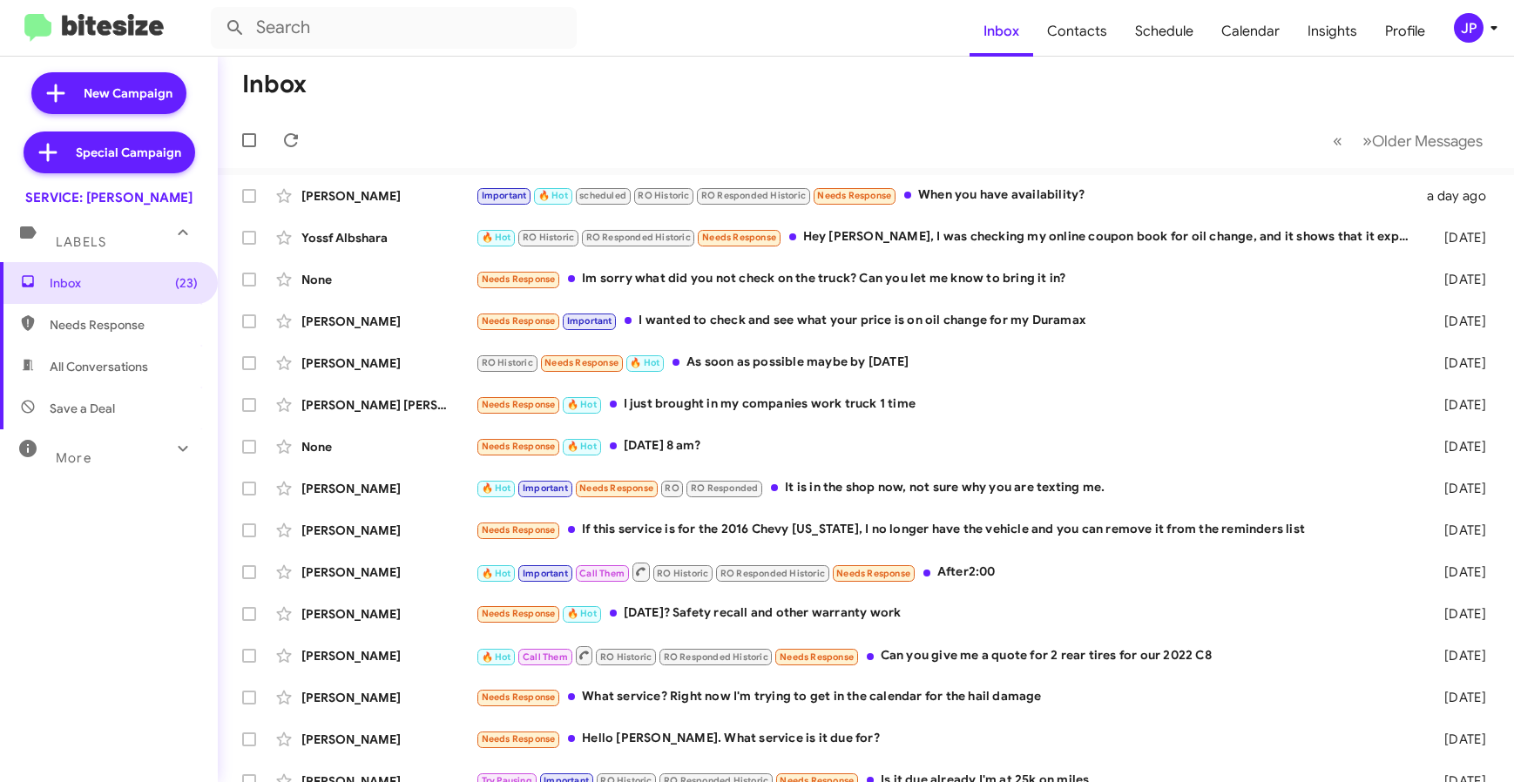
click at [1482, 13] on span "JP" at bounding box center [1479, 28] width 52 height 30
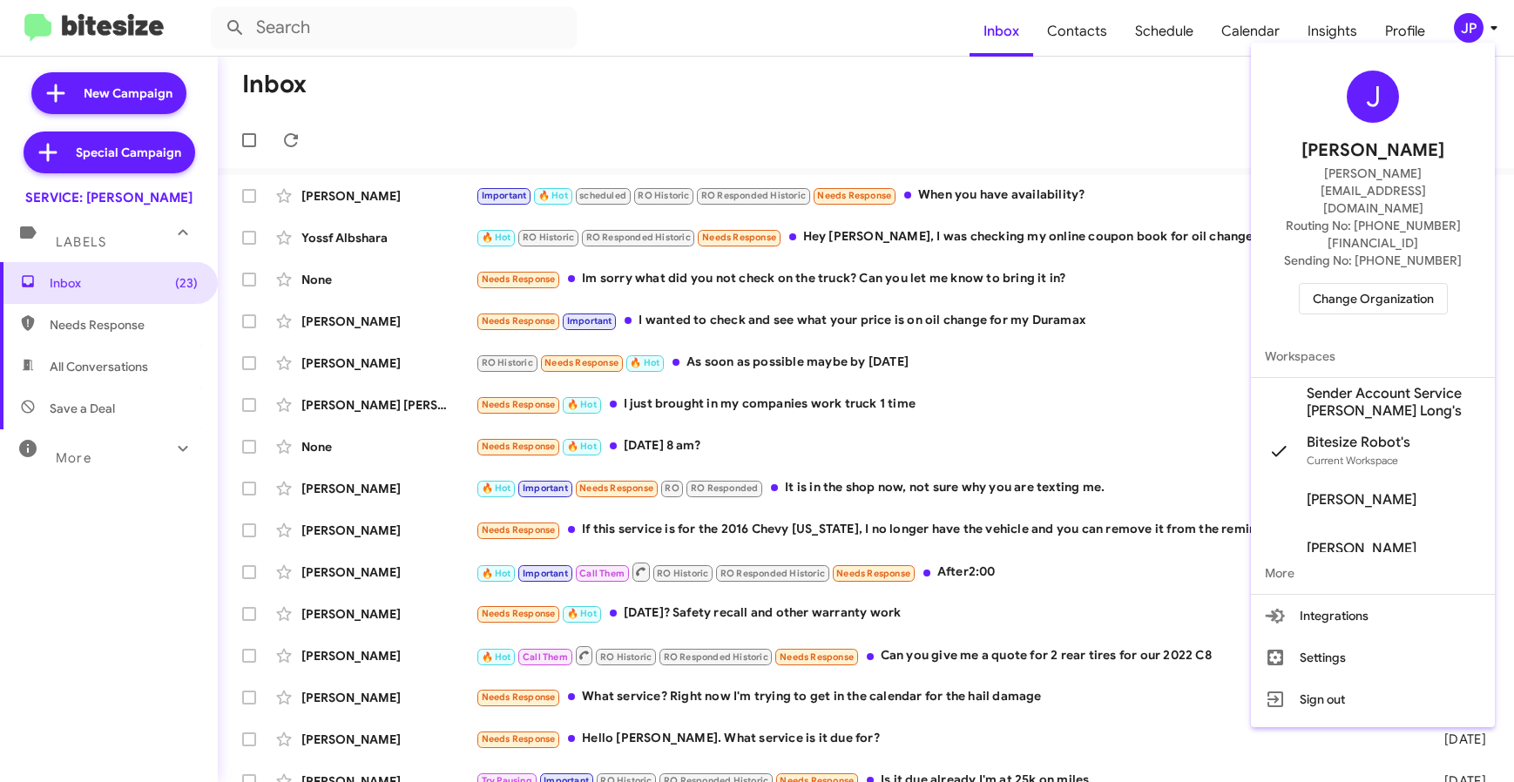
click at [1336, 265] on div "J Jamie Payton jamie@bitesize.co Routing No: +1 (719) 228-3513 Sending No: +1 (…" at bounding box center [1373, 193] width 244 height 286
click at [1340, 284] on span "Change Organization" at bounding box center [1373, 299] width 121 height 30
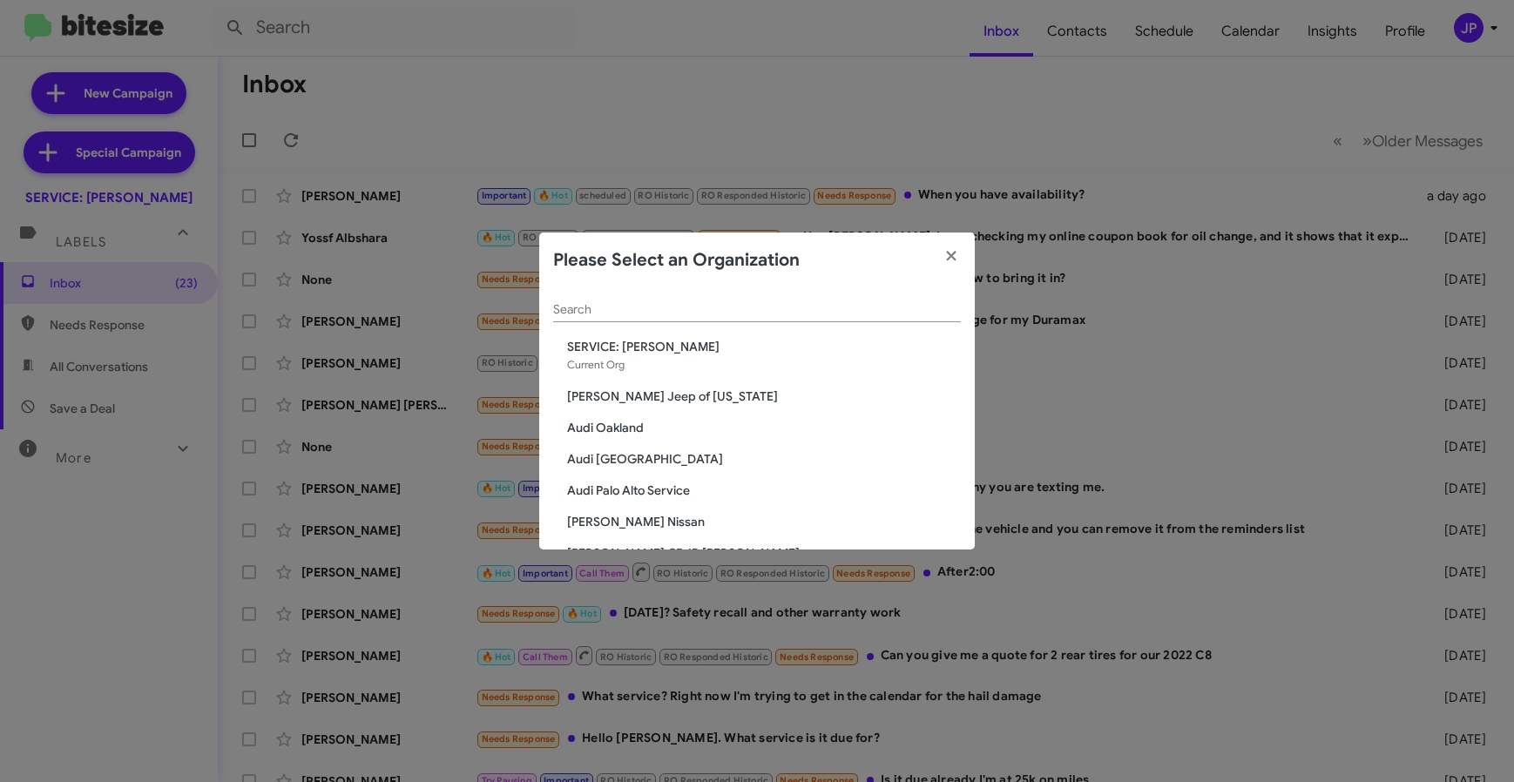
click at [763, 309] on input "Search" at bounding box center [757, 310] width 408 height 14
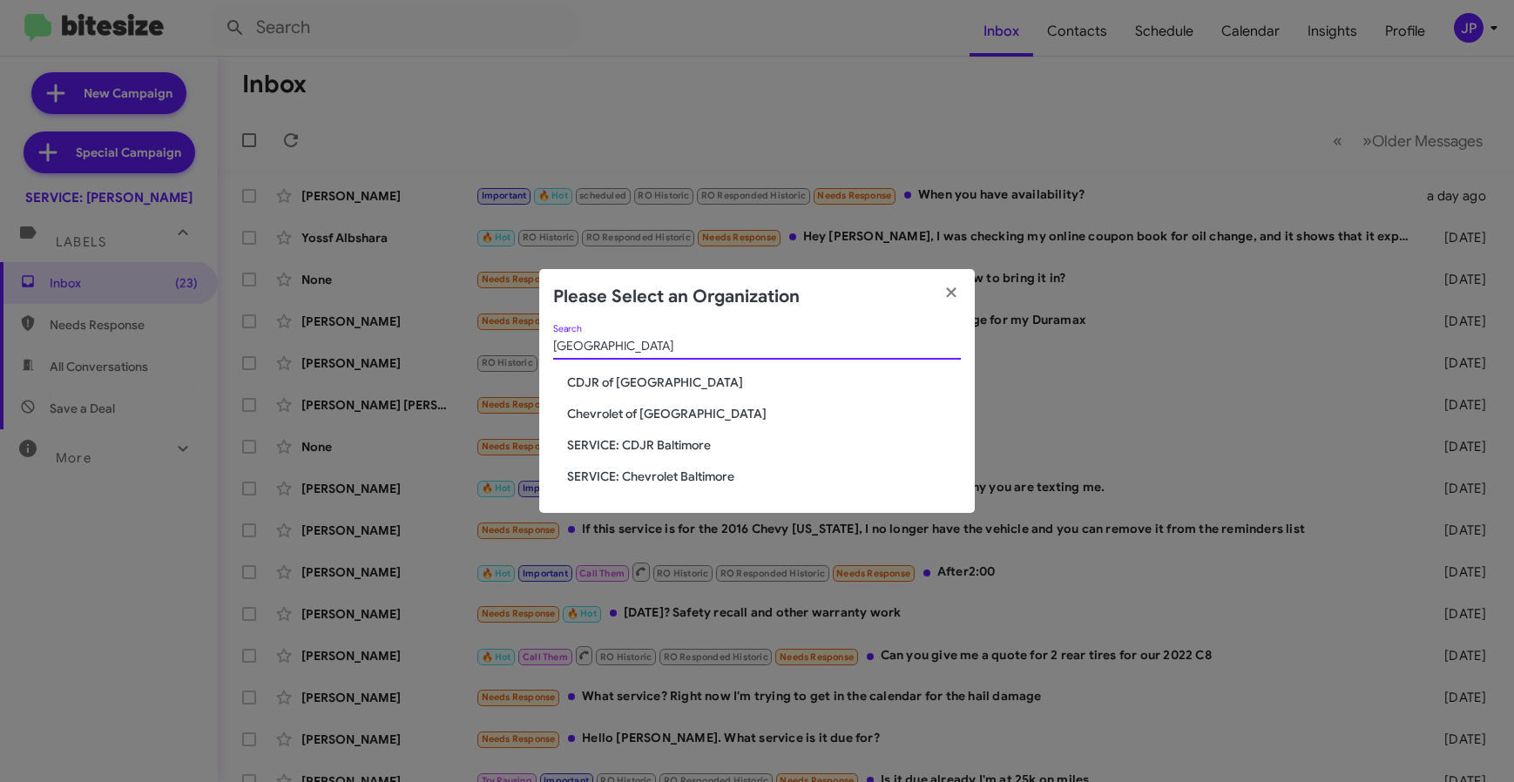
type input "Baltimore"
click at [579, 411] on span "Chevrolet of [GEOGRAPHIC_DATA]" at bounding box center [764, 413] width 394 height 17
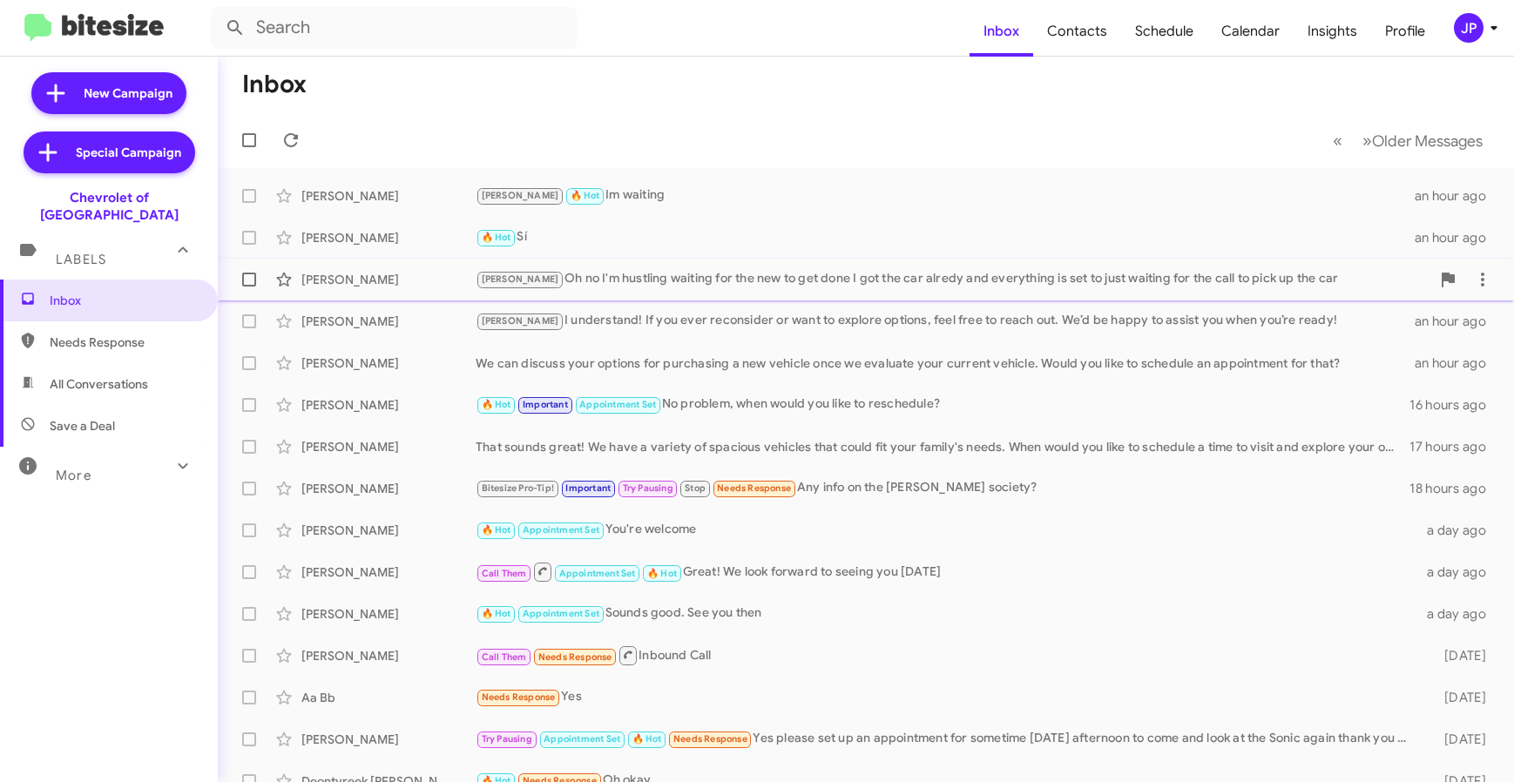
click at [838, 296] on div "[PERSON_NAME] [PERSON_NAME] no I'm hustling waiting for the new to get done I g…" at bounding box center [866, 279] width 1268 height 35
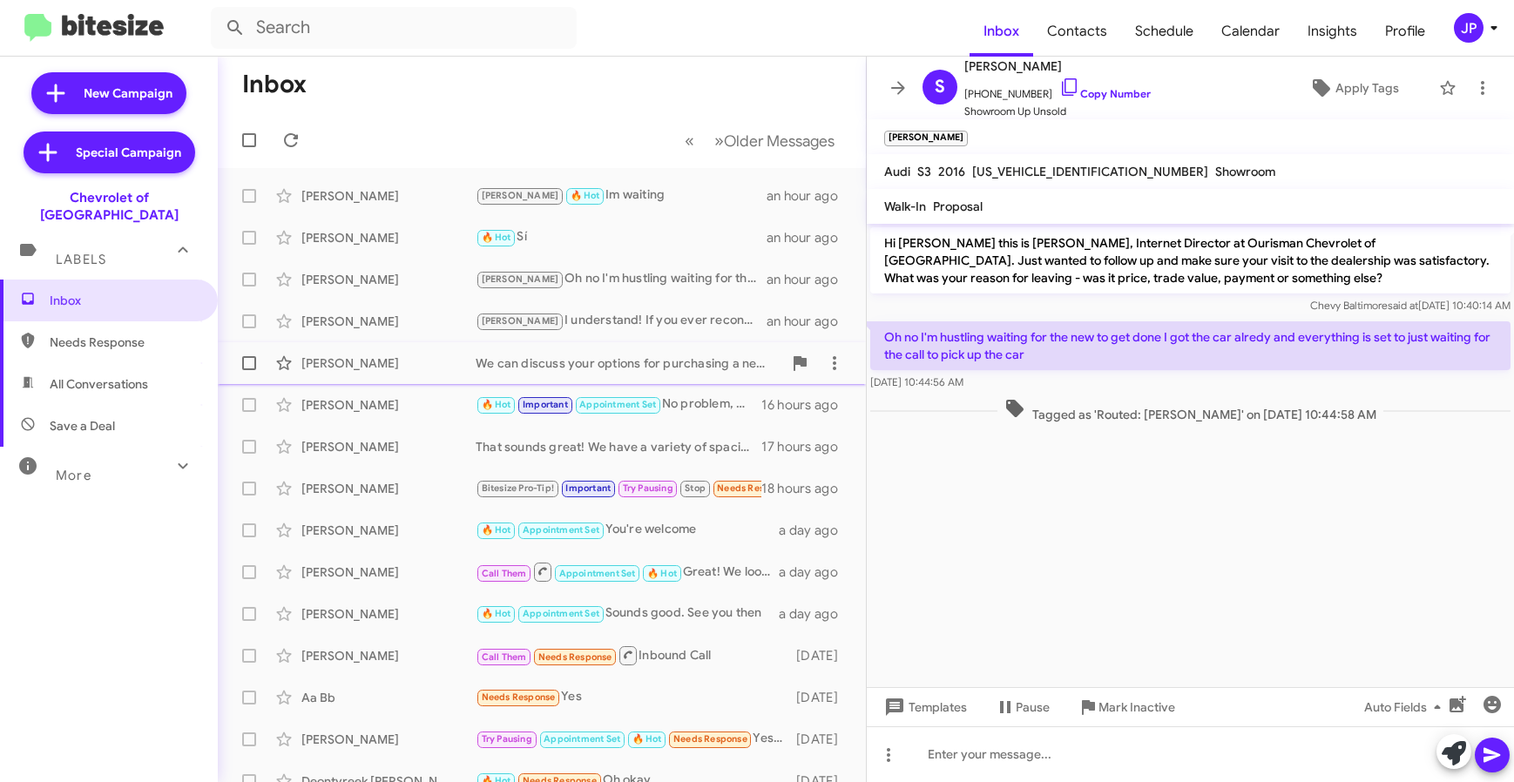
click at [389, 353] on div "[PERSON_NAME] We can discuss your options for purchasing a new vehicle once we …" at bounding box center [542, 363] width 620 height 35
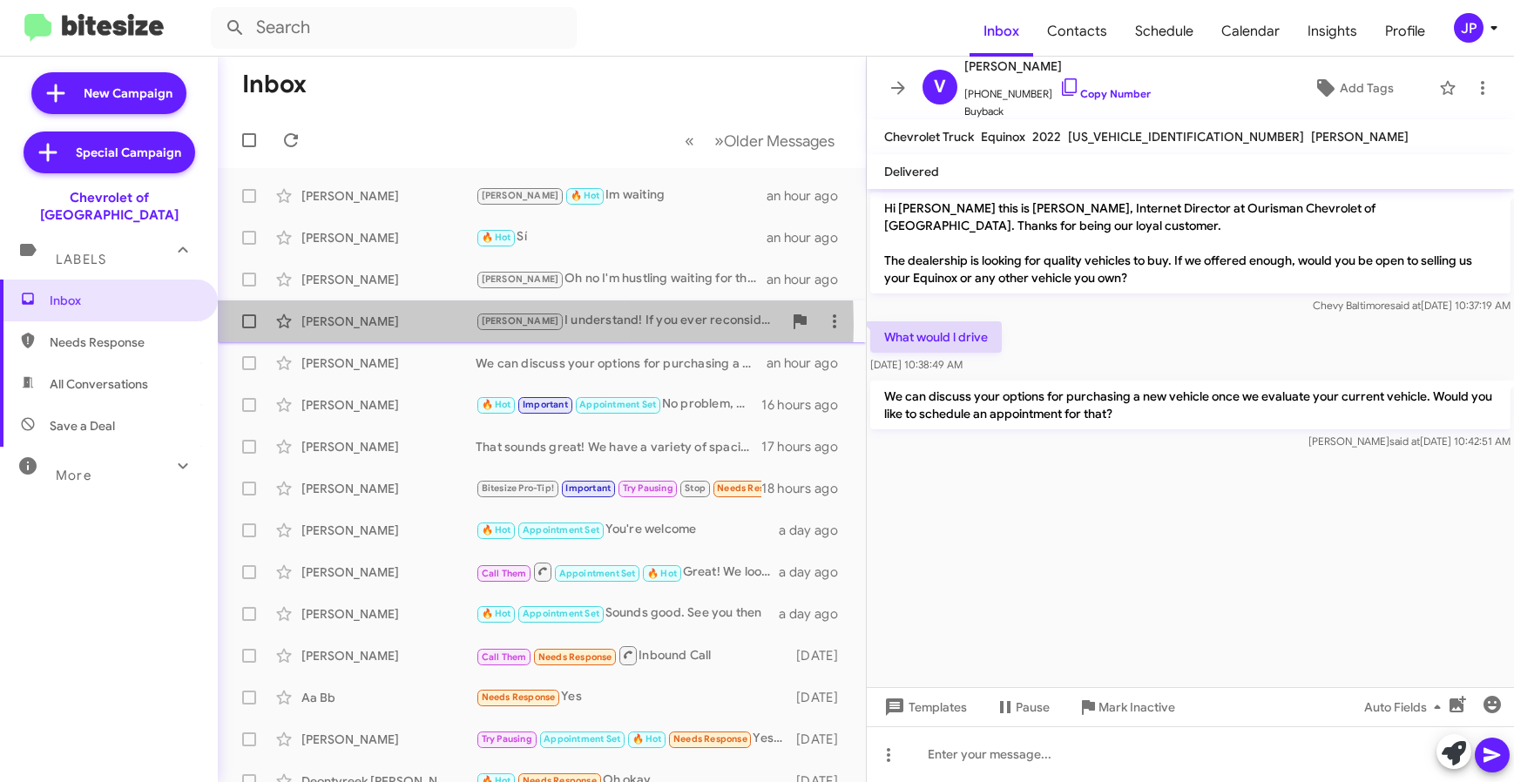
click at [409, 325] on div "[PERSON_NAME]" at bounding box center [388, 321] width 174 height 17
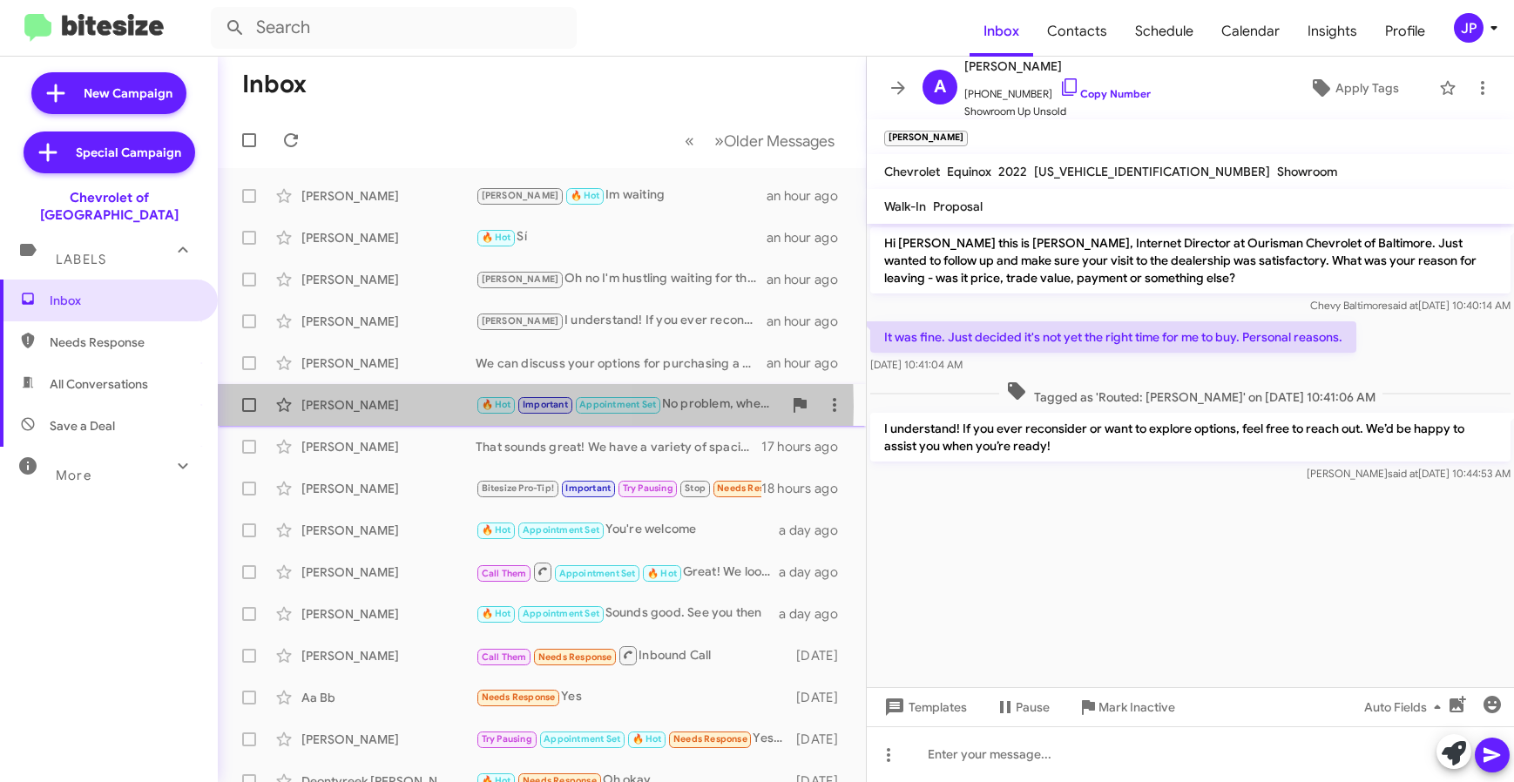
click at [410, 407] on div "[PERSON_NAME]" at bounding box center [388, 404] width 174 height 17
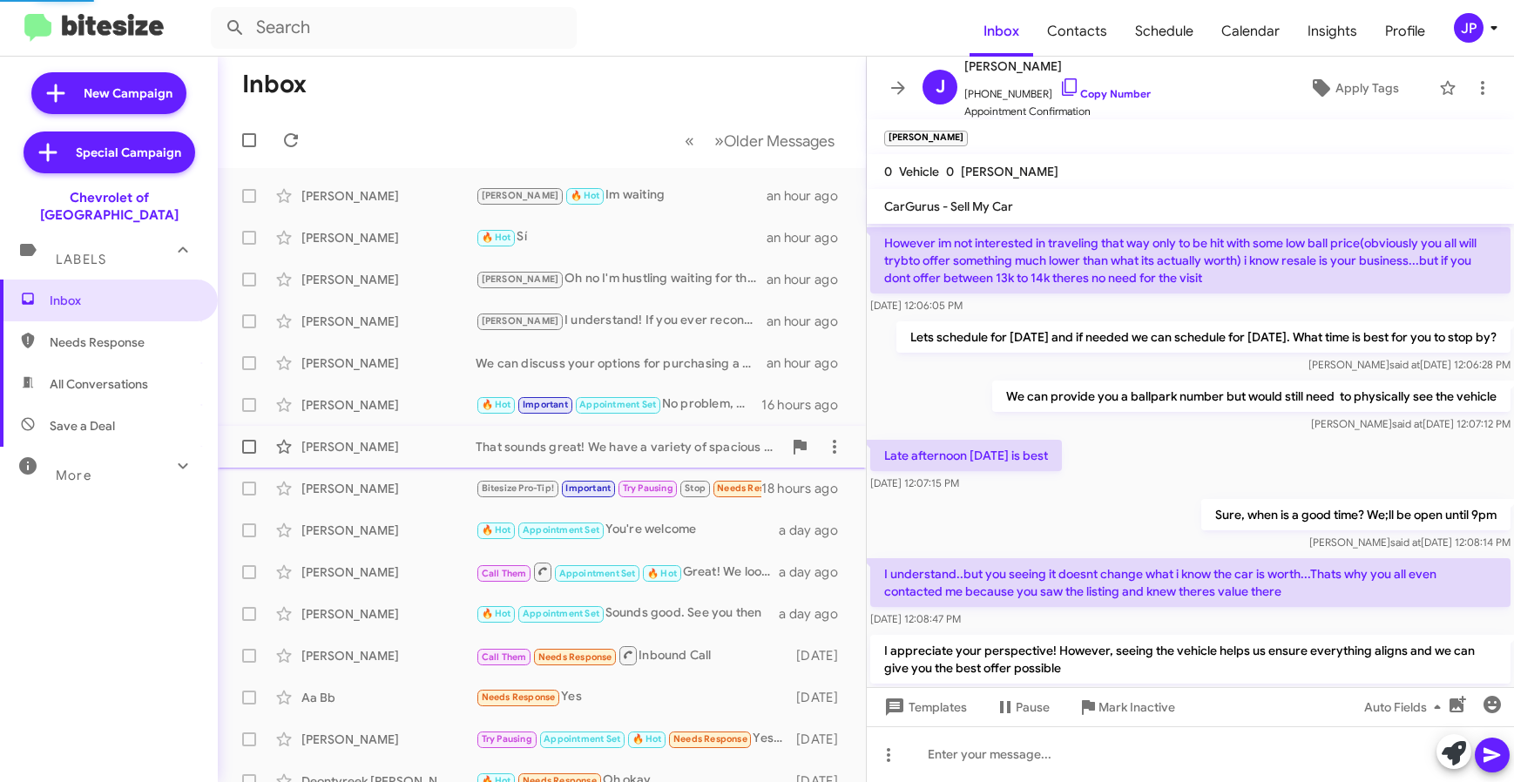
scroll to position [921, 0]
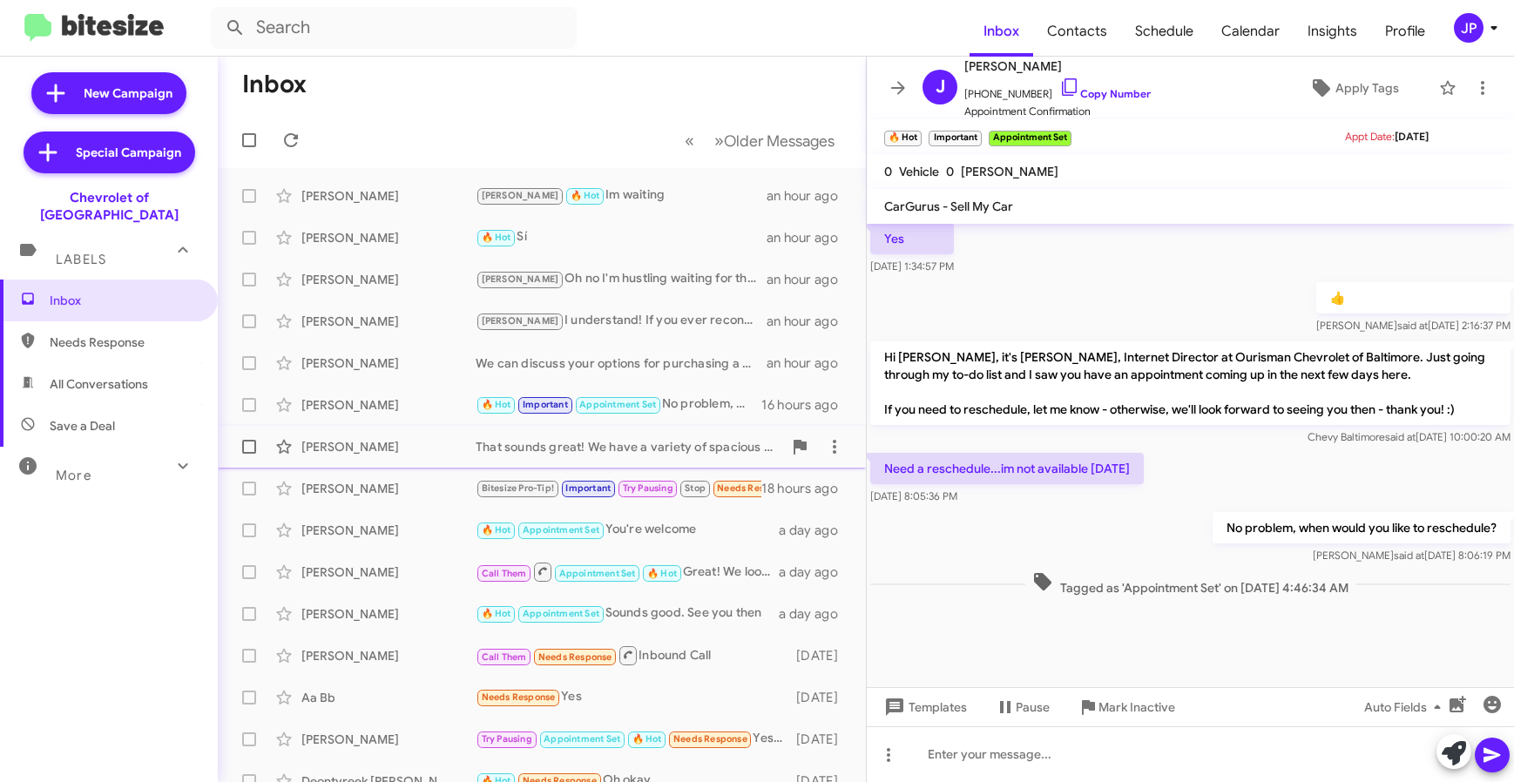
click at [410, 438] on div "Will Bevans" at bounding box center [388, 446] width 174 height 17
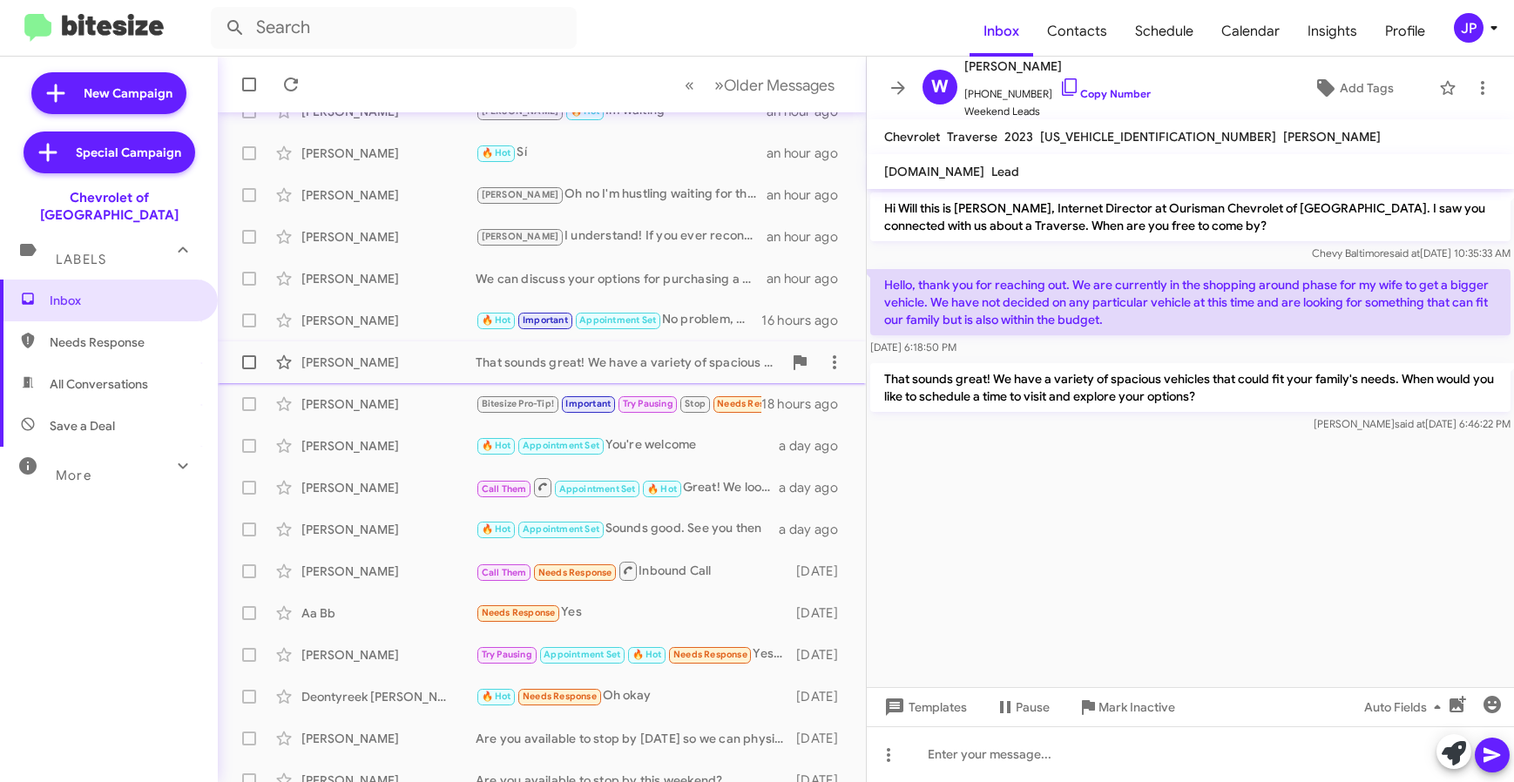
scroll to position [156, 0]
